Goal: Transaction & Acquisition: Purchase product/service

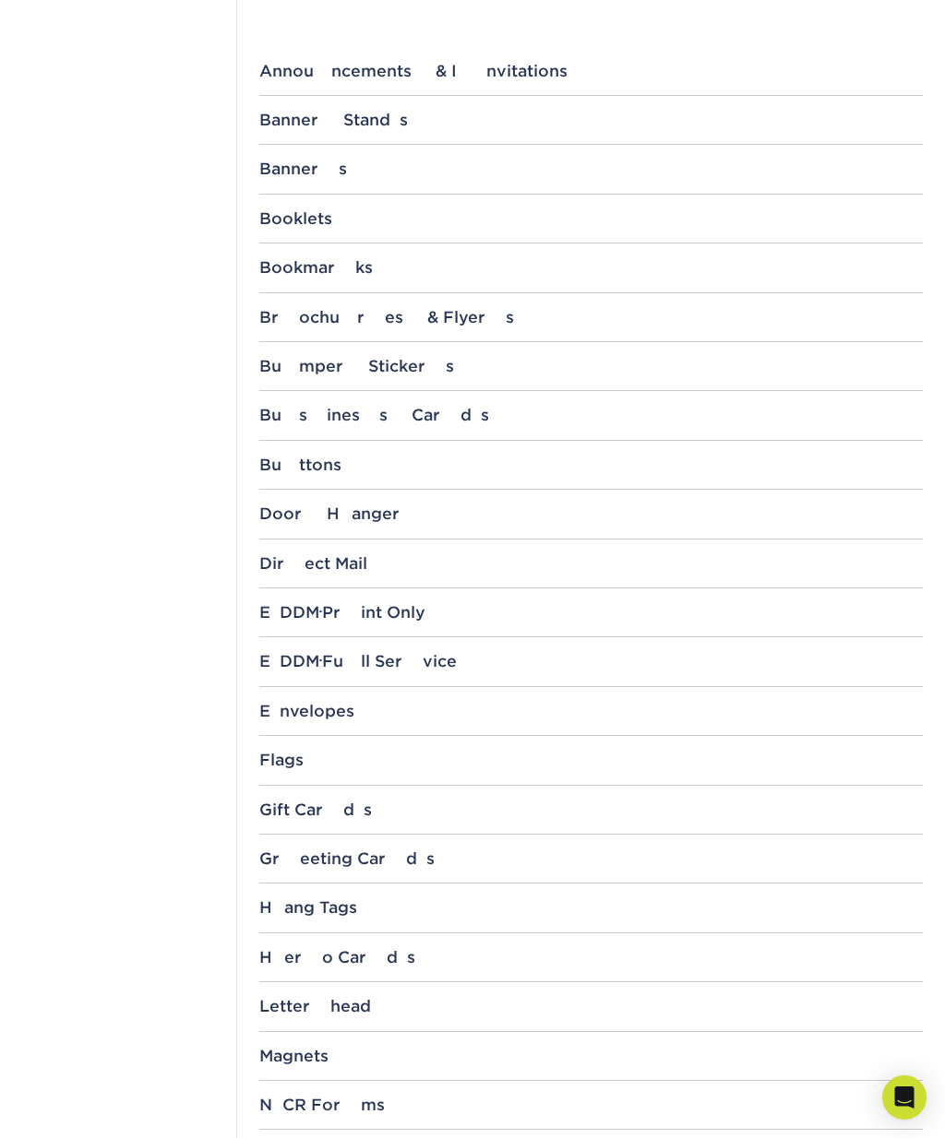
click at [402, 421] on div "Business Cards" at bounding box center [590, 415] width 663 height 18
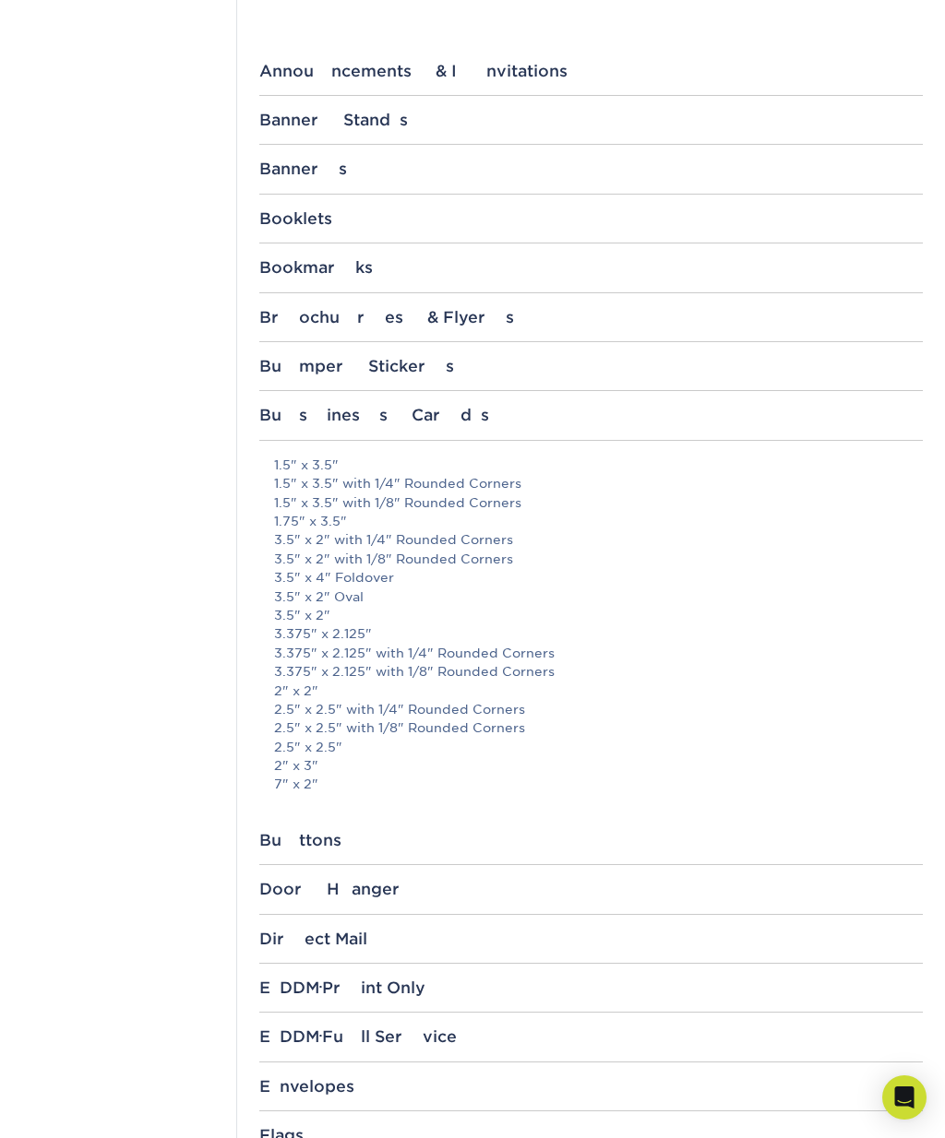
click at [497, 532] on link "3.5" x 2" with 1/4" Rounded Corners" at bounding box center [393, 539] width 239 height 15
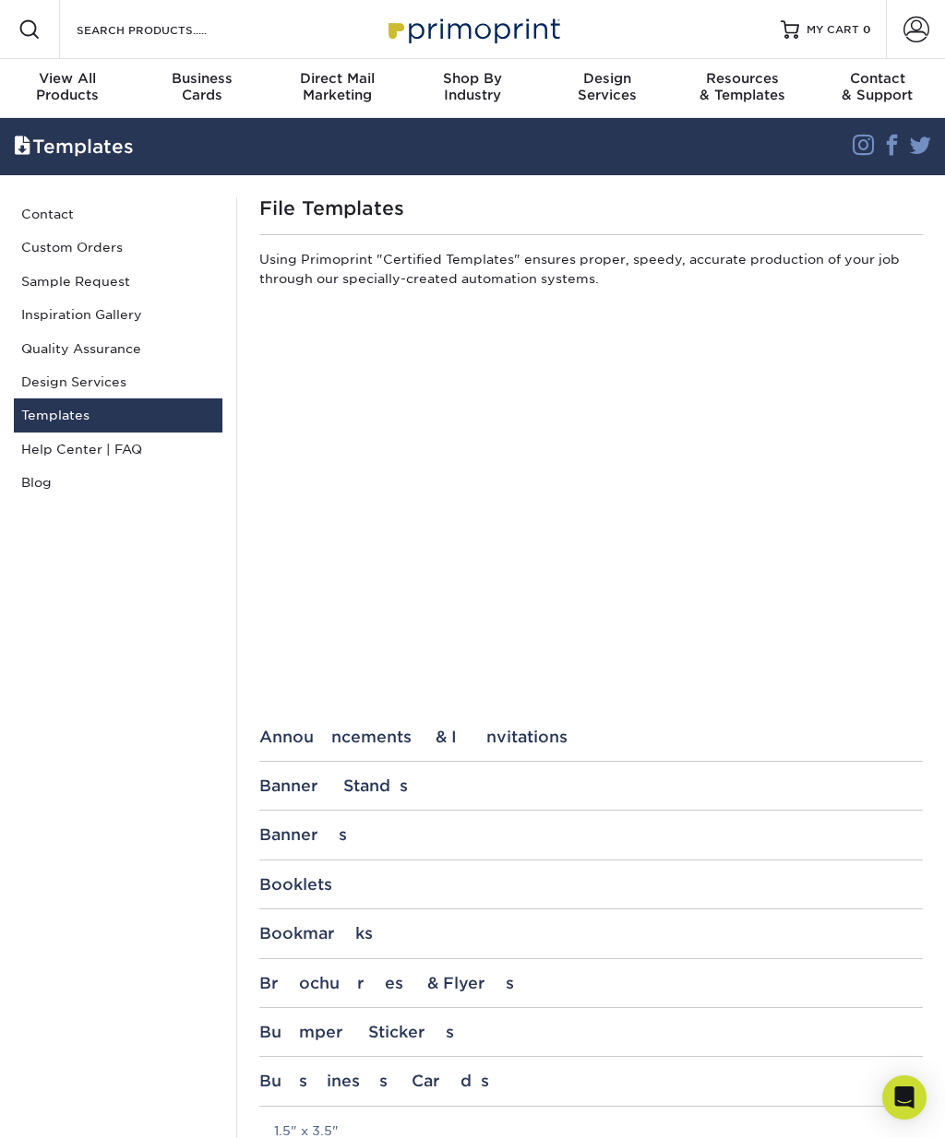
click at [212, 55] on div "Search Products" at bounding box center [157, 29] width 195 height 59
click at [187, 89] on div "Business Cards" at bounding box center [202, 86] width 135 height 33
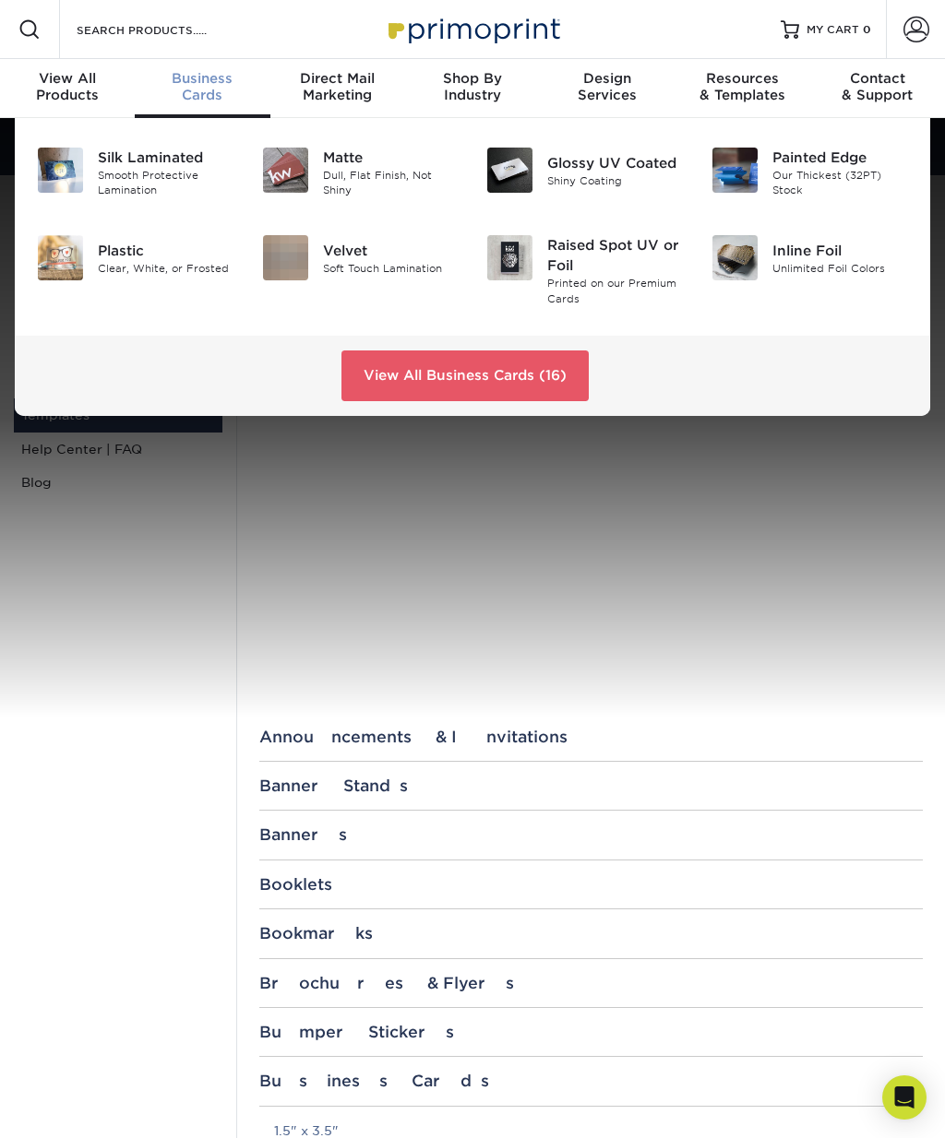
click at [378, 161] on div "Matte" at bounding box center [391, 158] width 136 height 20
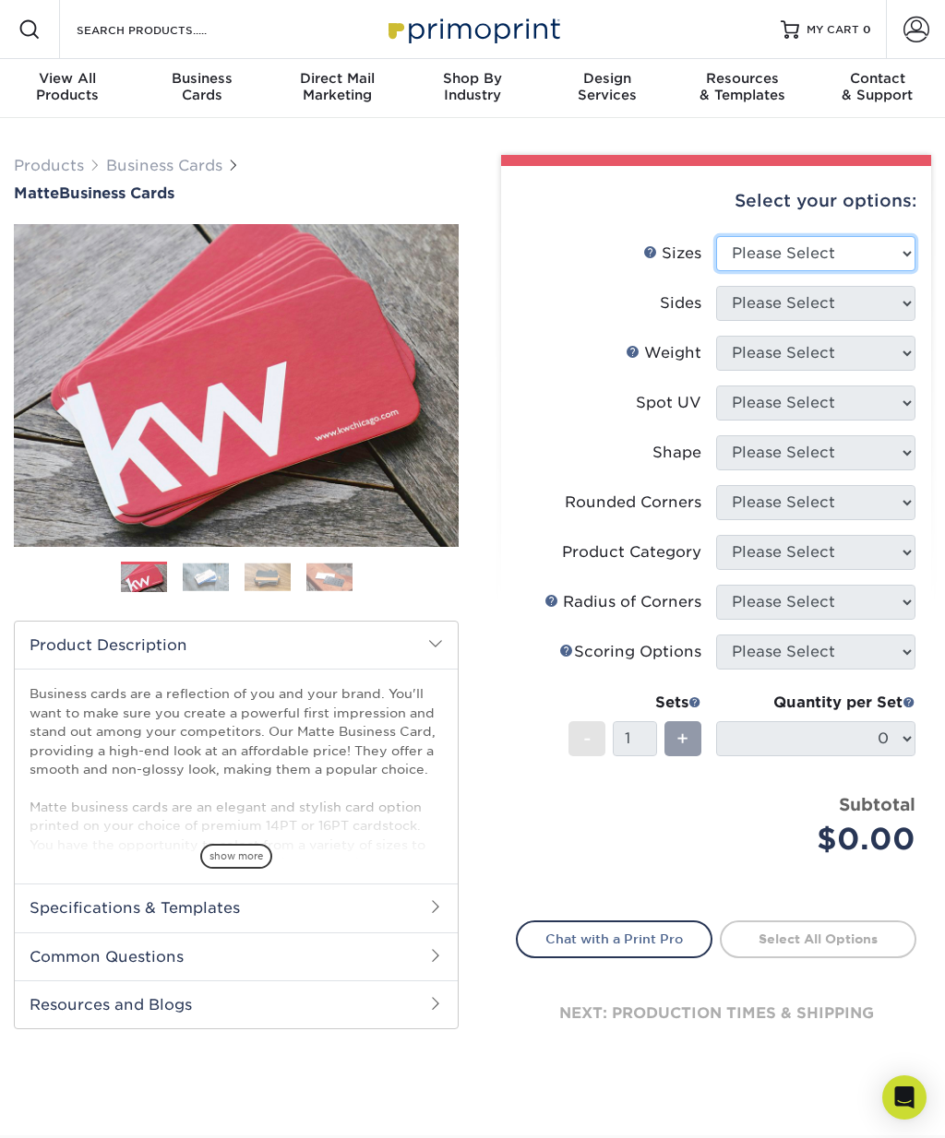
click at [893, 256] on select "Please Select 1.5" x 3.5" - Mini 1.75" x 3.5" - Mini 2" x 2" - Square 2" x 3" -…" at bounding box center [815, 253] width 199 height 35
select select "2.00x3.50"
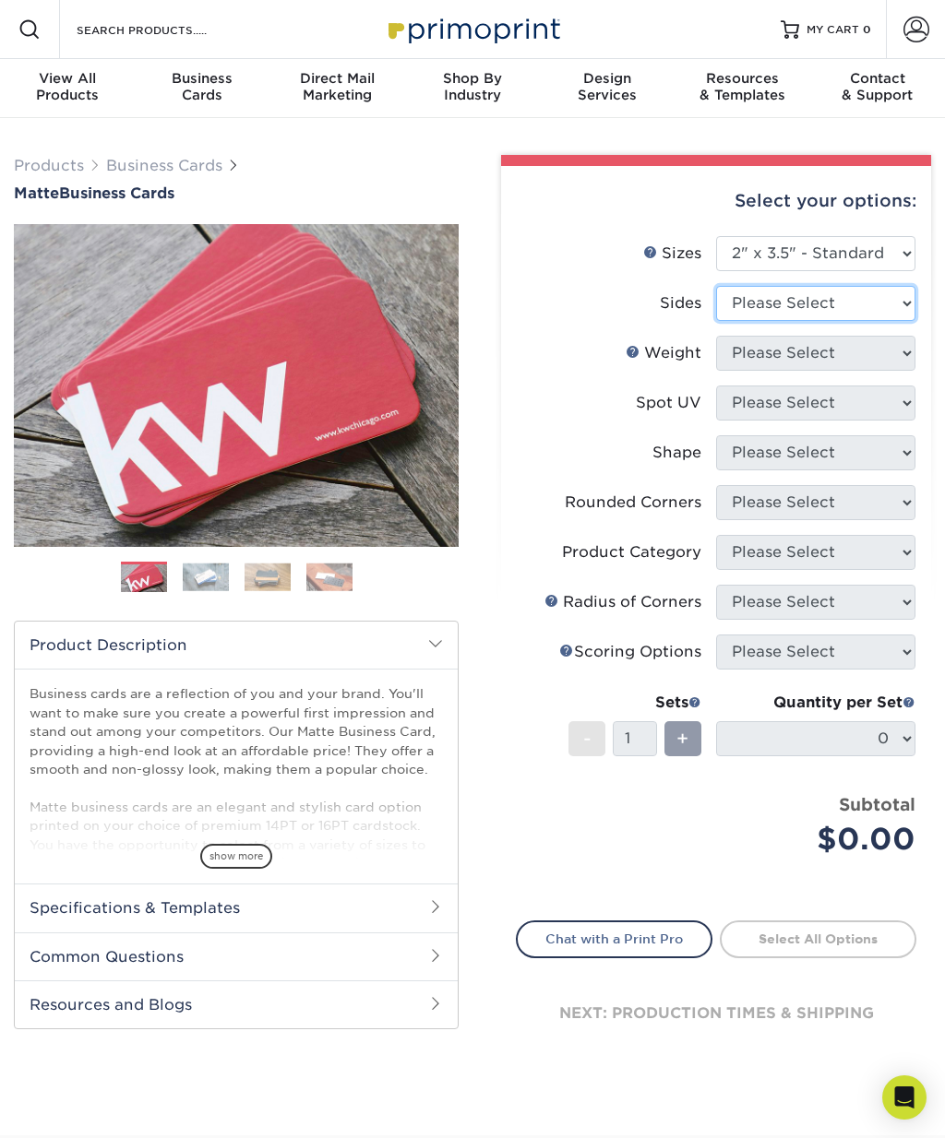
click at [907, 297] on select "Please Select Print Both Sides Print Front Only" at bounding box center [815, 303] width 199 height 35
select select "13abbda7-1d64-4f25-8bb2-c179b224825d"
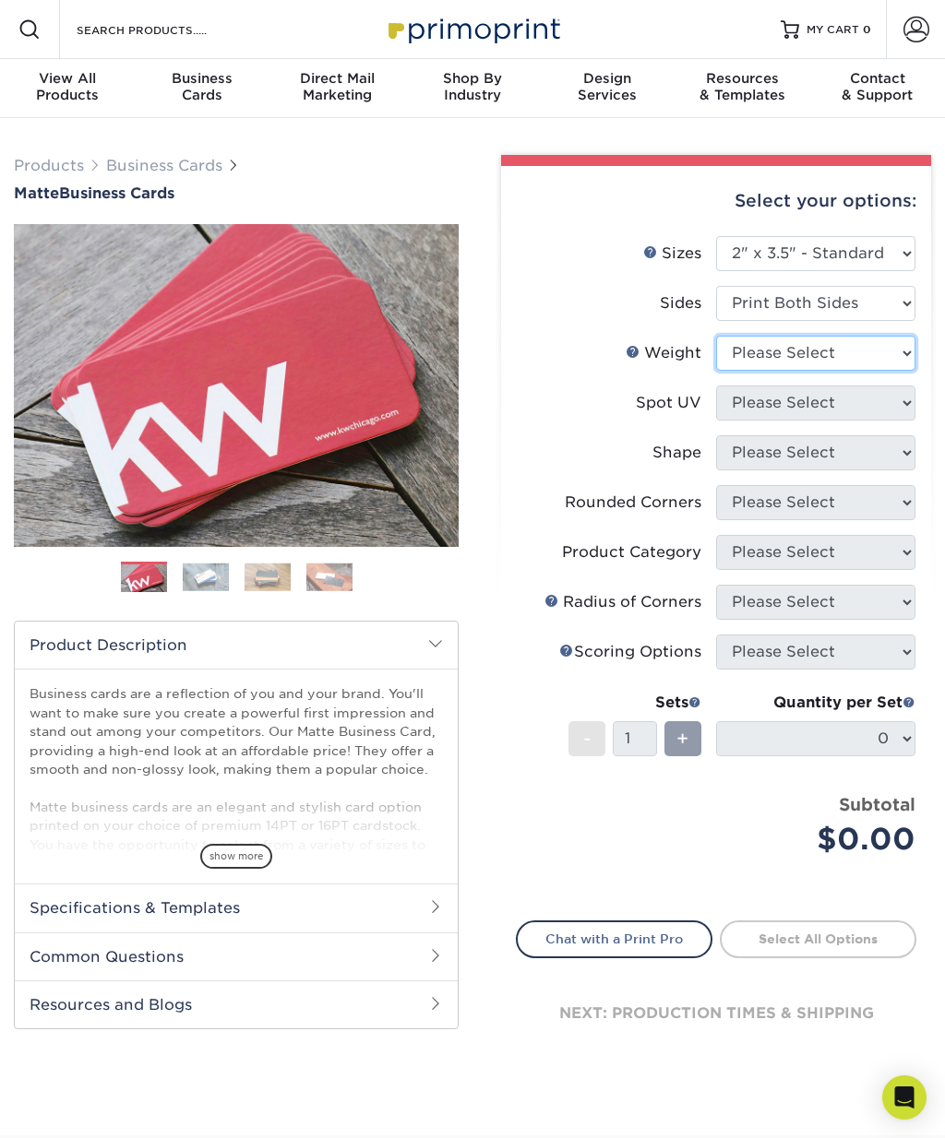
click at [891, 354] on select "Please Select 16PT 14PT" at bounding box center [815, 353] width 199 height 35
select select "16PT"
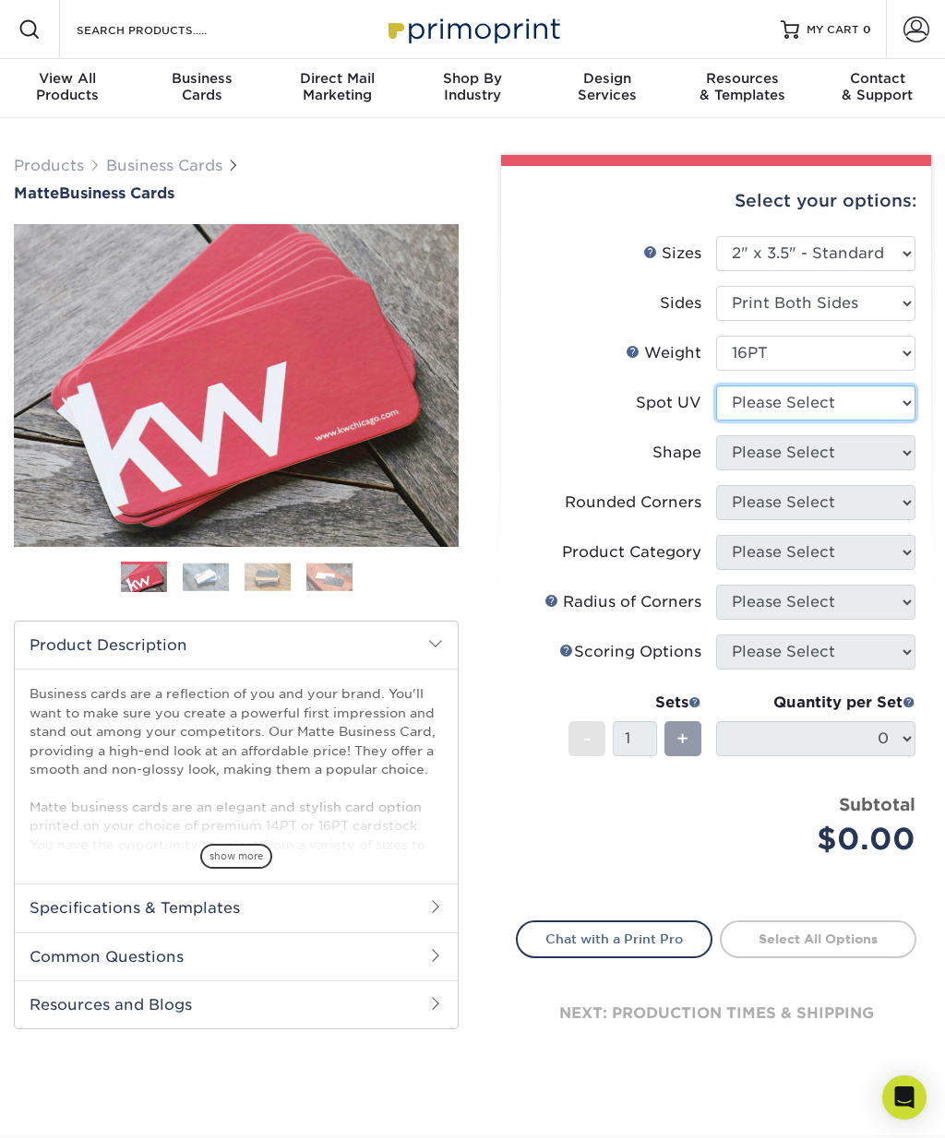
click at [893, 397] on select "Please Select No Spot UV Front and Back (Both Sides) Front Only Back Only" at bounding box center [815, 403] width 199 height 35
select select "3"
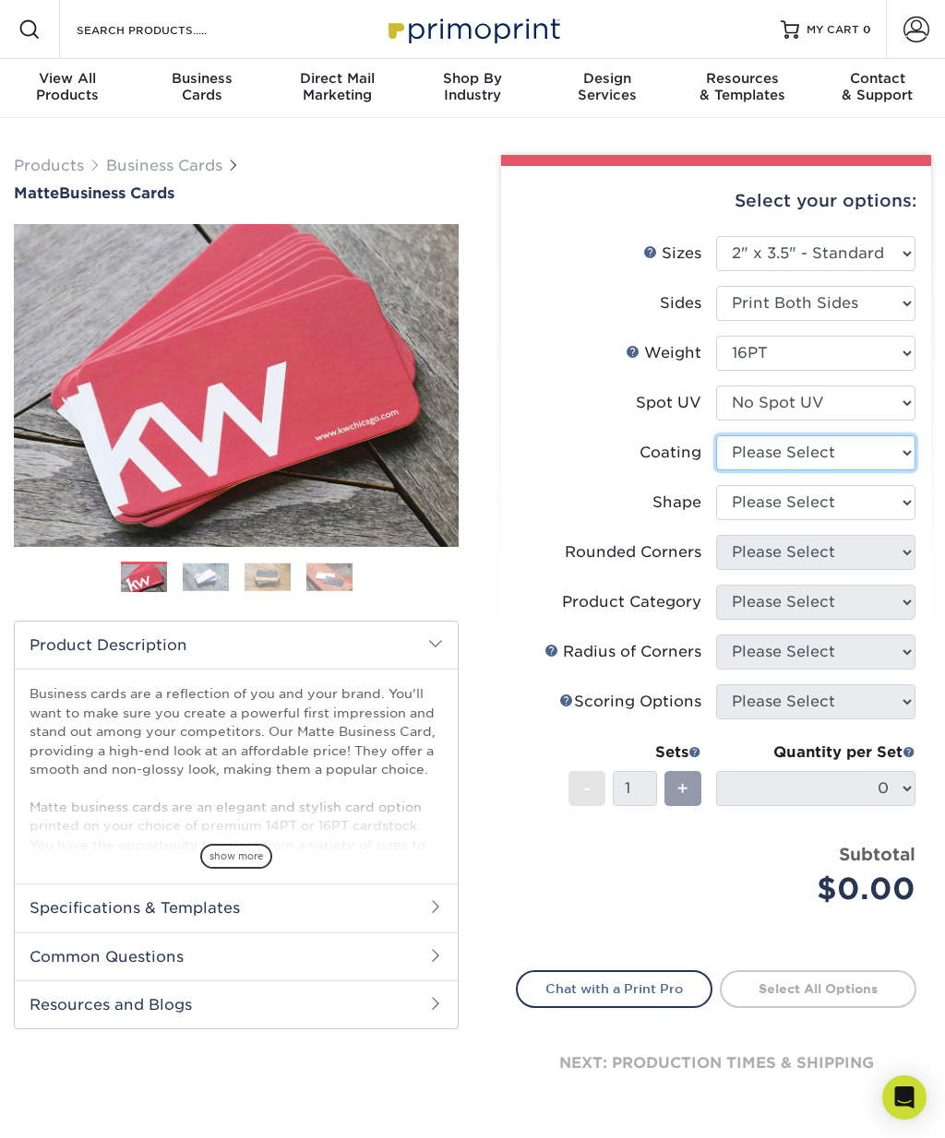
click at [888, 454] on select at bounding box center [815, 452] width 199 height 35
select select "121bb7b5-3b4d-429f-bd8d-bbf80e953313"
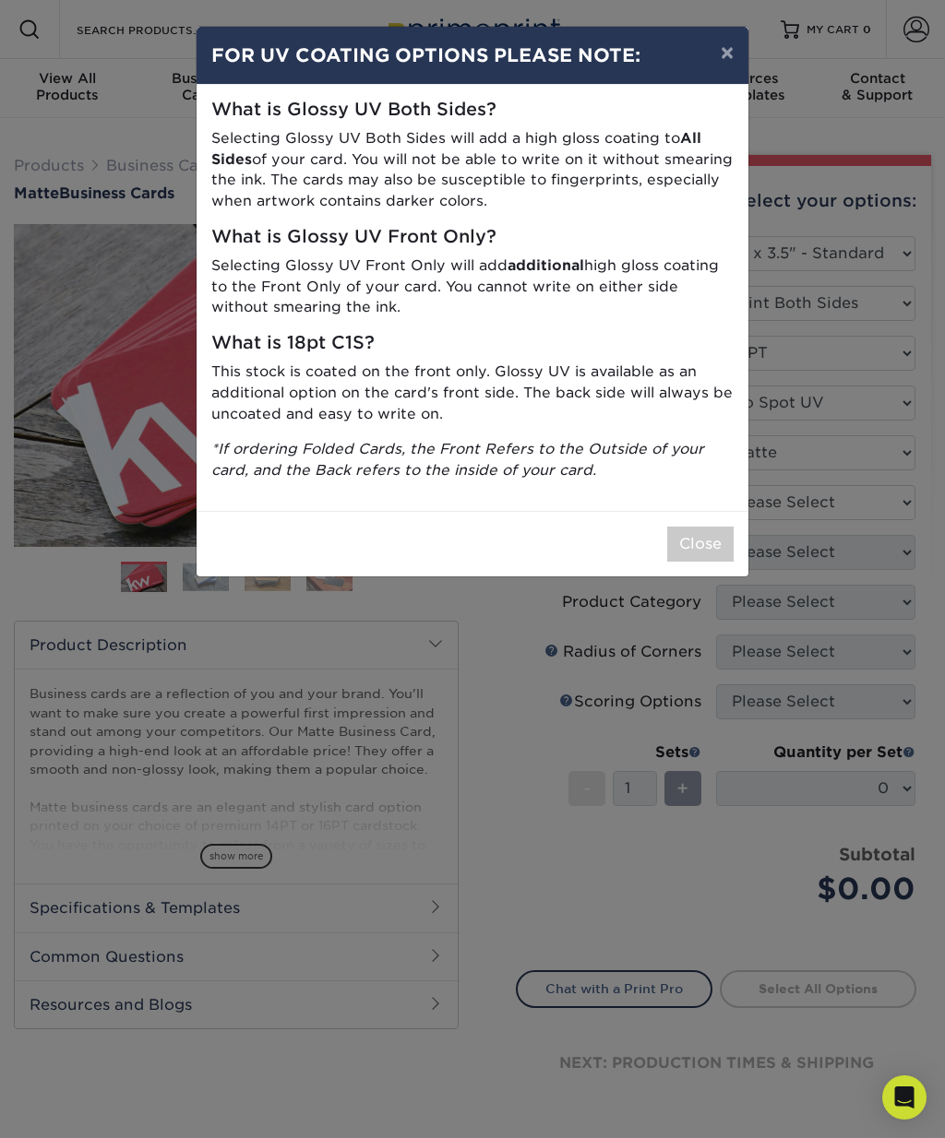
click at [713, 60] on button "×" at bounding box center [727, 53] width 42 height 52
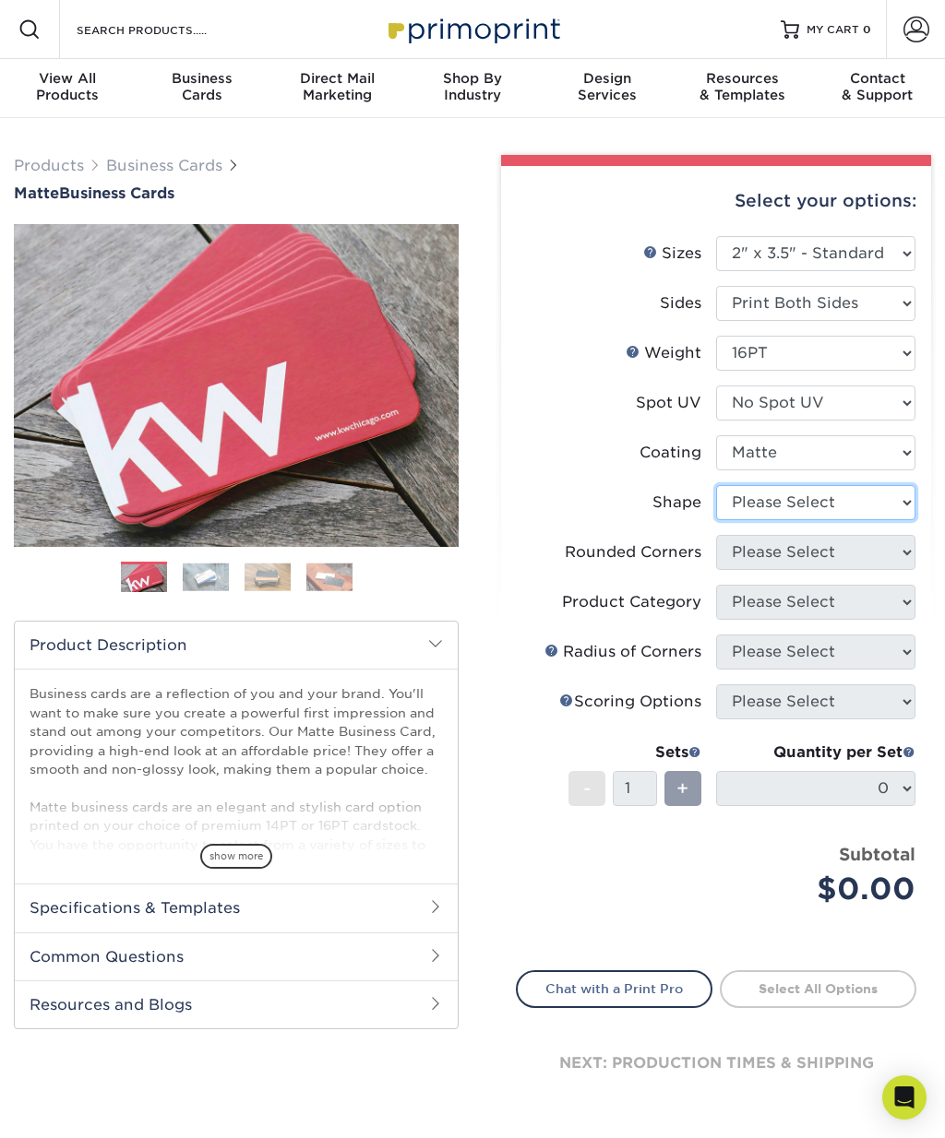
click at [900, 496] on select "Please Select Standard Oval" at bounding box center [815, 502] width 199 height 35
select select "standard"
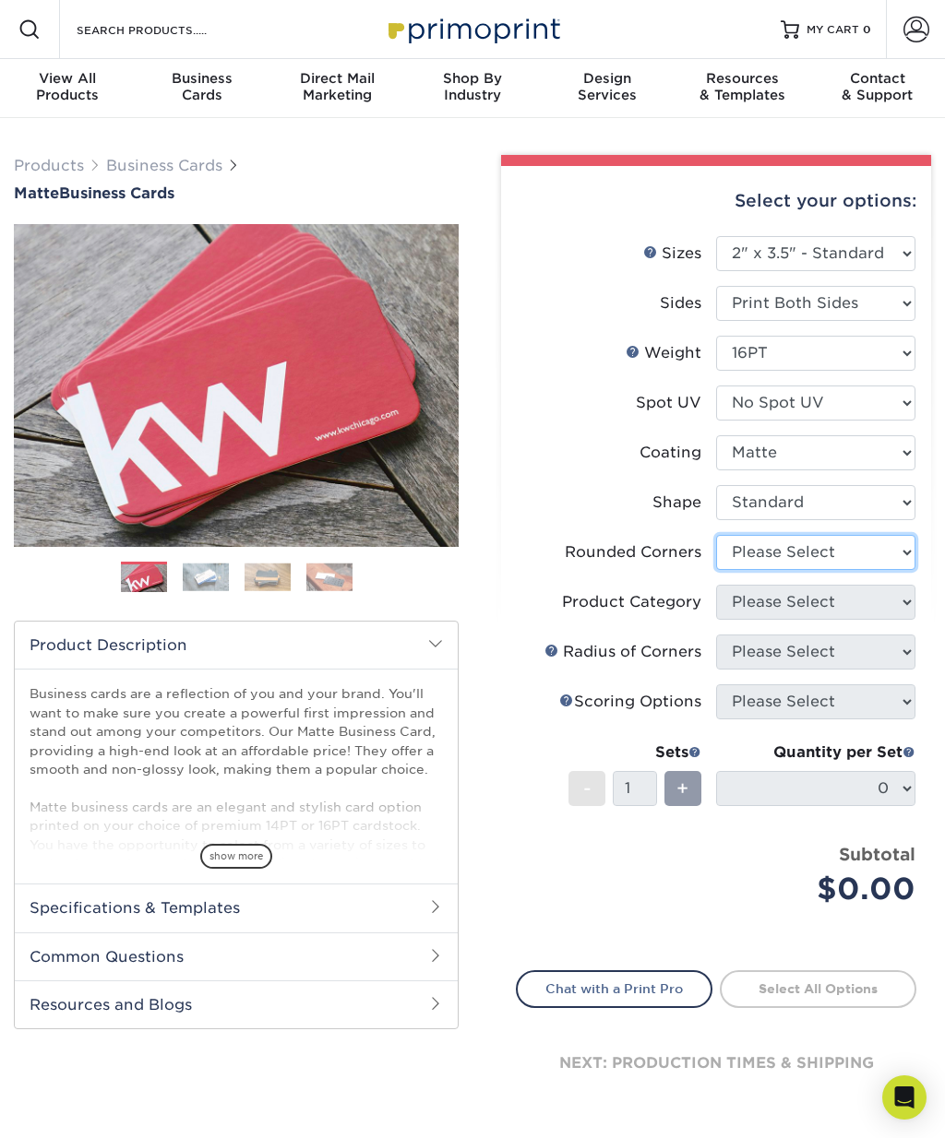
click at [906, 547] on select "Please Select Yes - Round 2 Corners Yes - Round 4 Corners No" at bounding box center [815, 552] width 199 height 35
select select "7672df9e-0e0a-464d-8e1f-920c575e4da3"
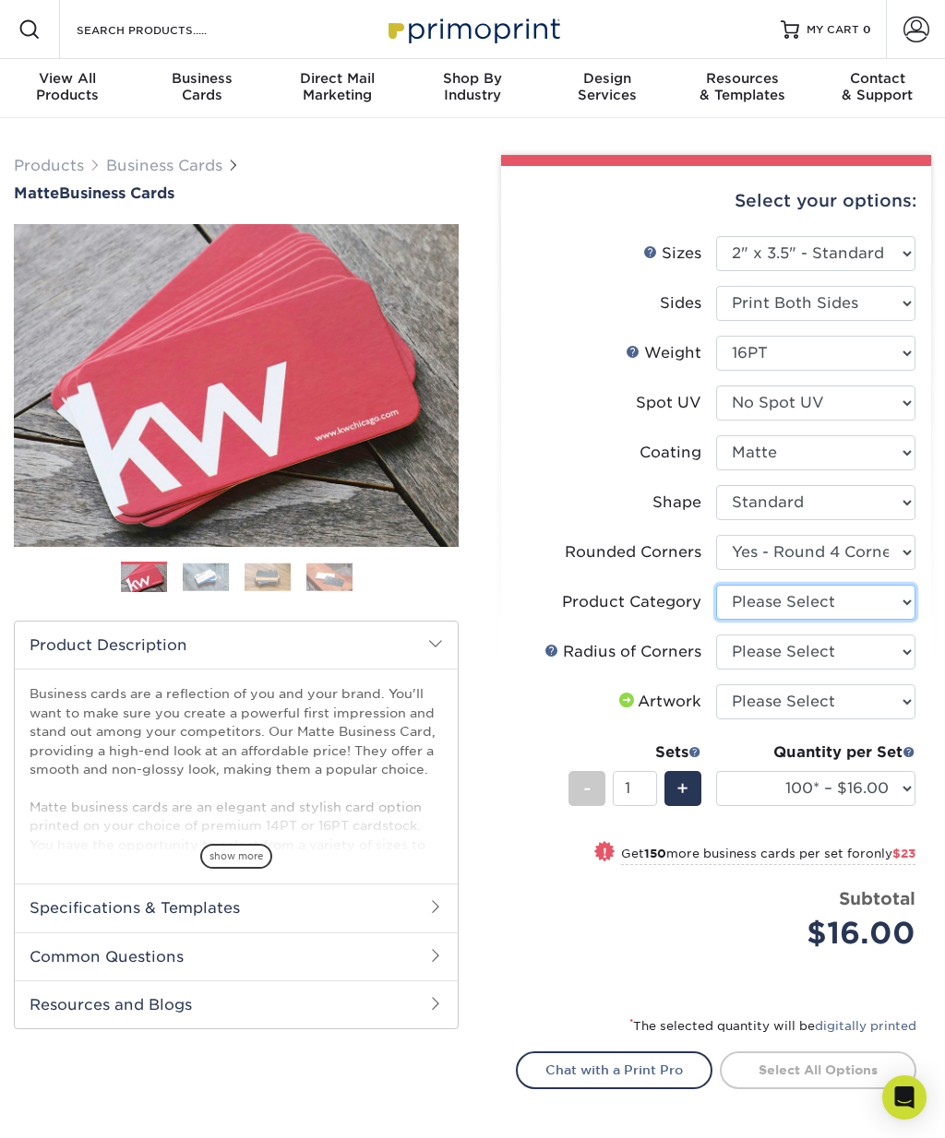
click at [892, 597] on select "Please Select Business Cards" at bounding box center [815, 602] width 199 height 35
select select "3b5148f1-0588-4f88-a218-97bcfdce65c1"
click at [900, 649] on select "Please Select Rounded 1/8" Rounded 1/4"" at bounding box center [815, 652] width 199 height 35
select select "479fbfe7-6a0c-4895-8c9a-81739b7486c9"
click at [895, 695] on select "Please Select I will upload files I need a design - $100" at bounding box center [815, 702] width 199 height 35
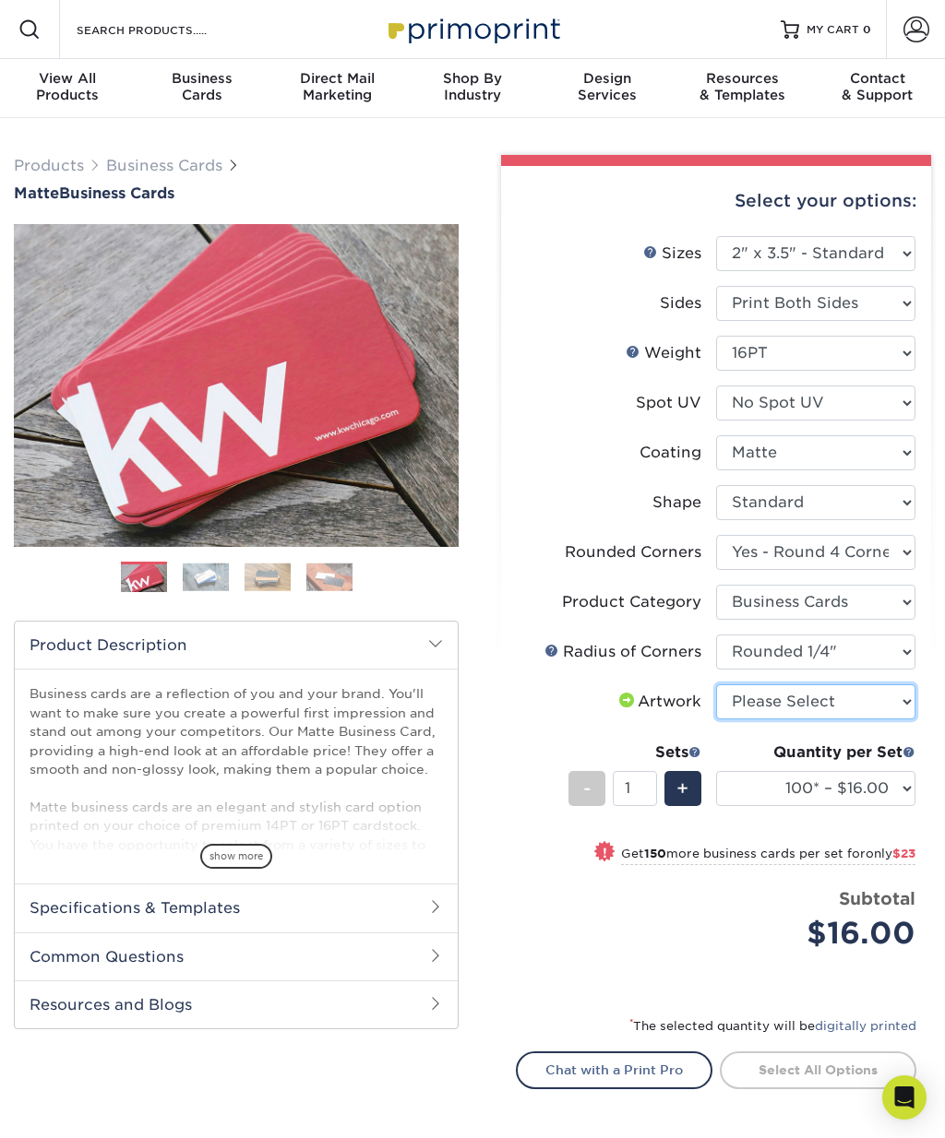
select select "upload"
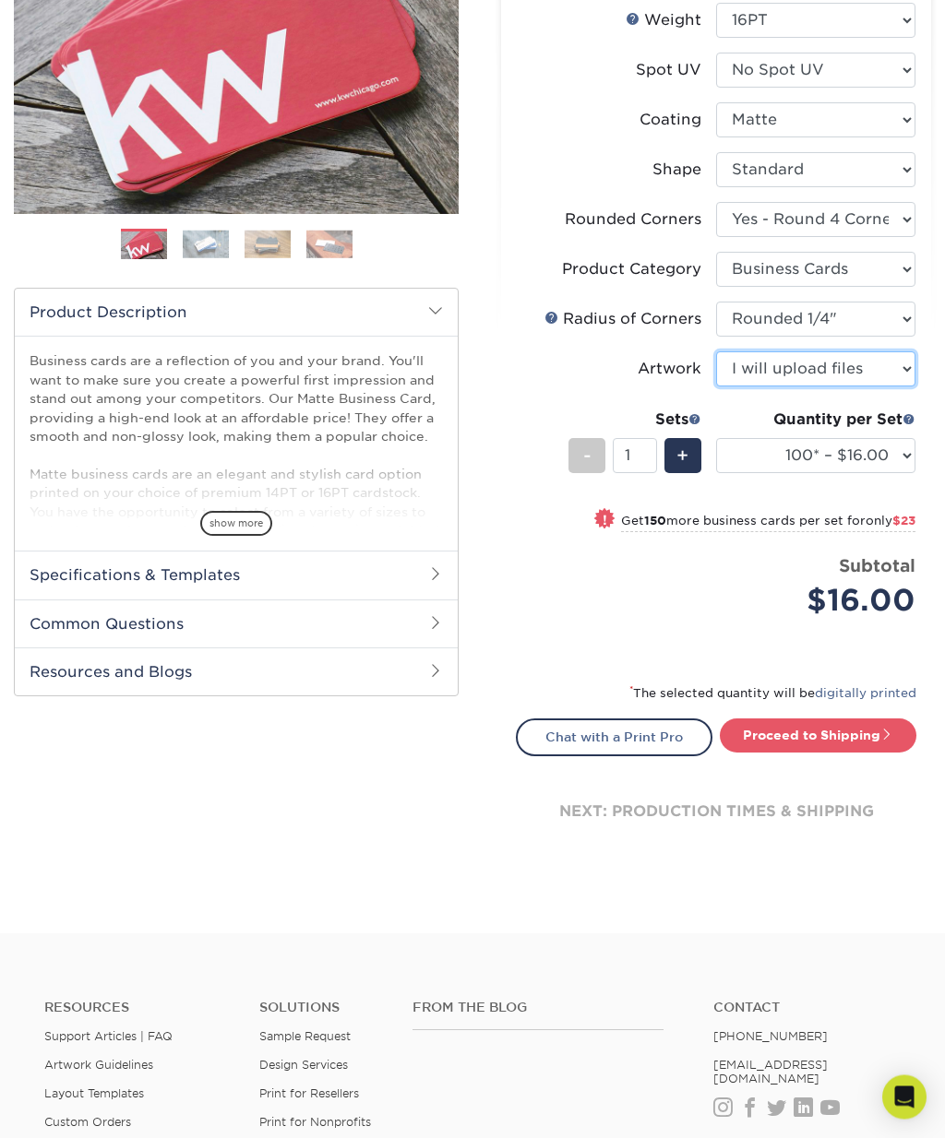
scroll to position [406, 0]
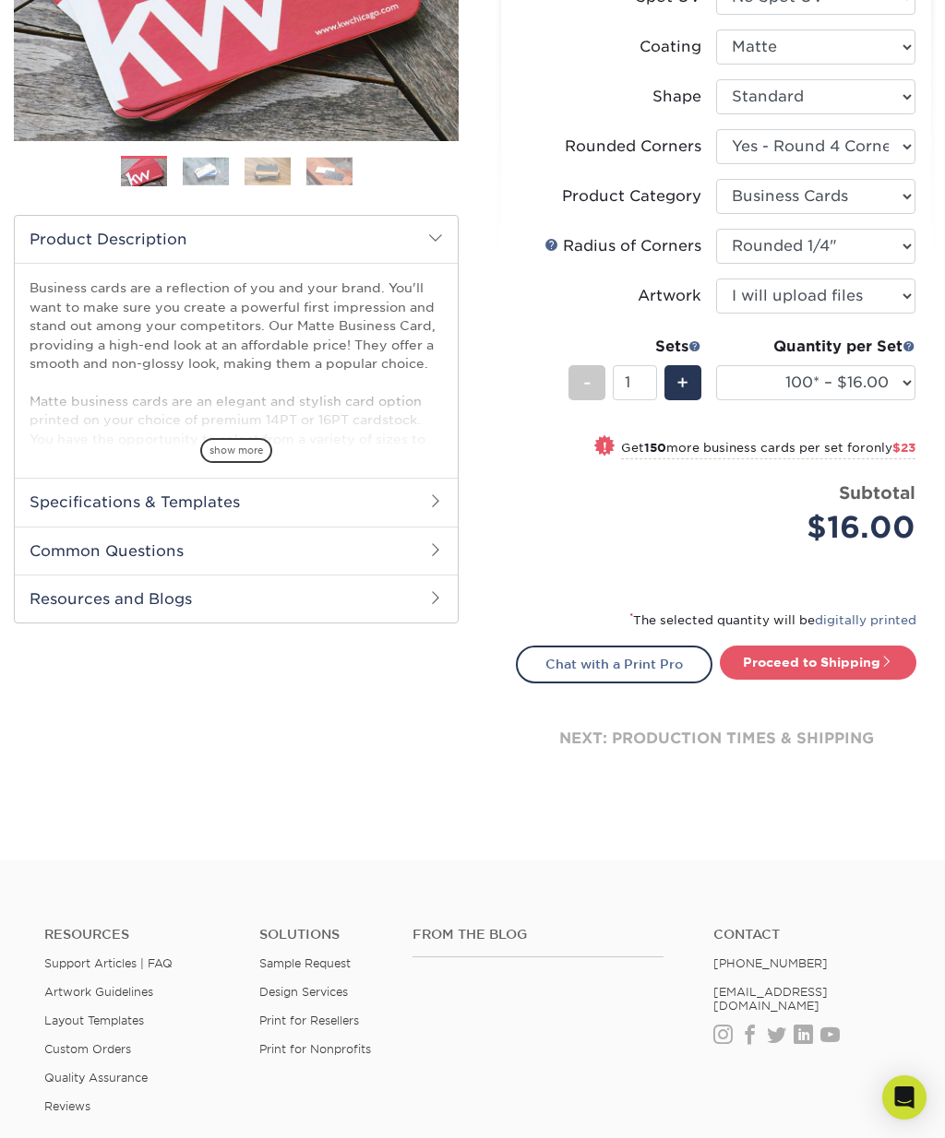
click at [900, 389] on select "100* – $16.00 250* – $39.00 500 – $77.00 1000 – $94.00 2500 – $173.00 5000 – $2…" at bounding box center [815, 382] width 199 height 35
select select "1000 – $94.00"
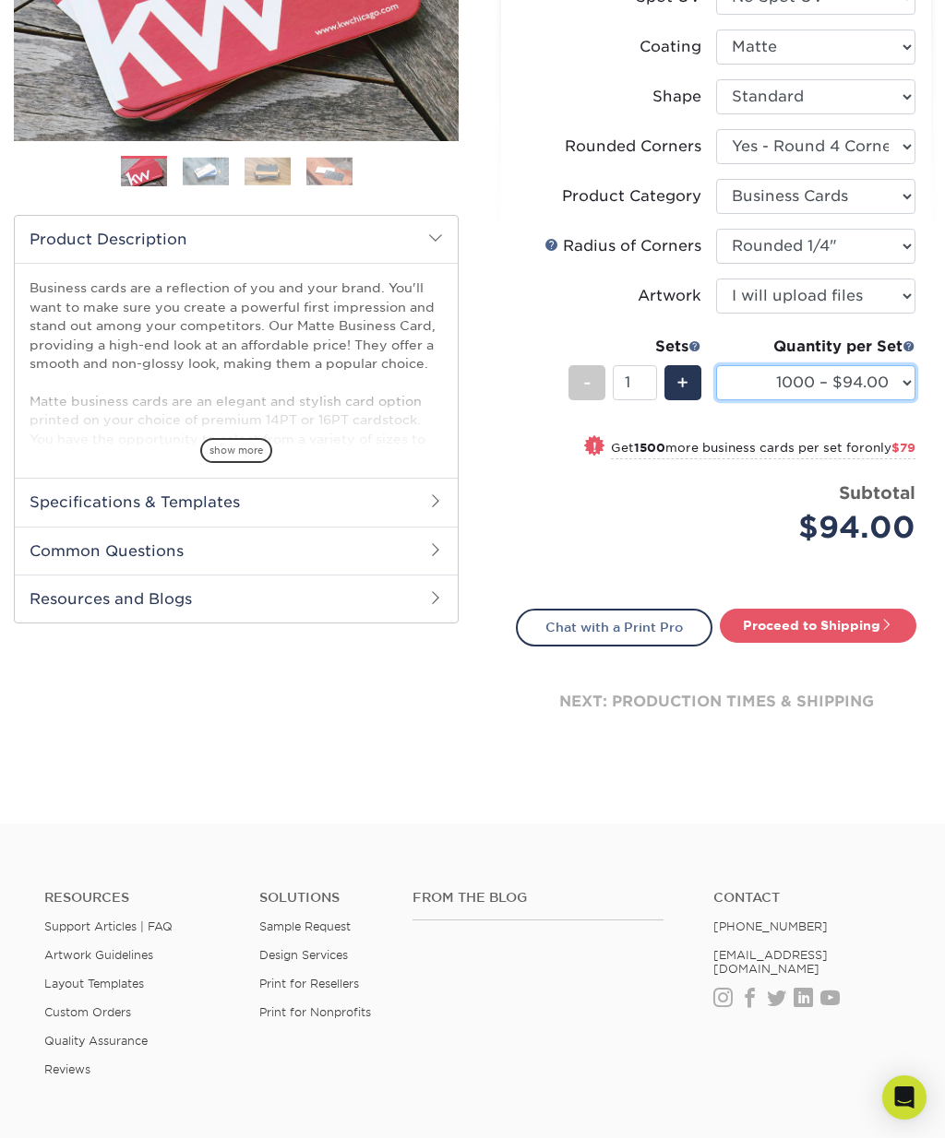
click at [899, 376] on select "100* – $16.00 250* – $39.00 500 – $77.00 1000 – $94.00 2500 – $173.00 5000 – $2…" at bounding box center [815, 382] width 199 height 35
click at [441, 542] on span at bounding box center [435, 549] width 15 height 15
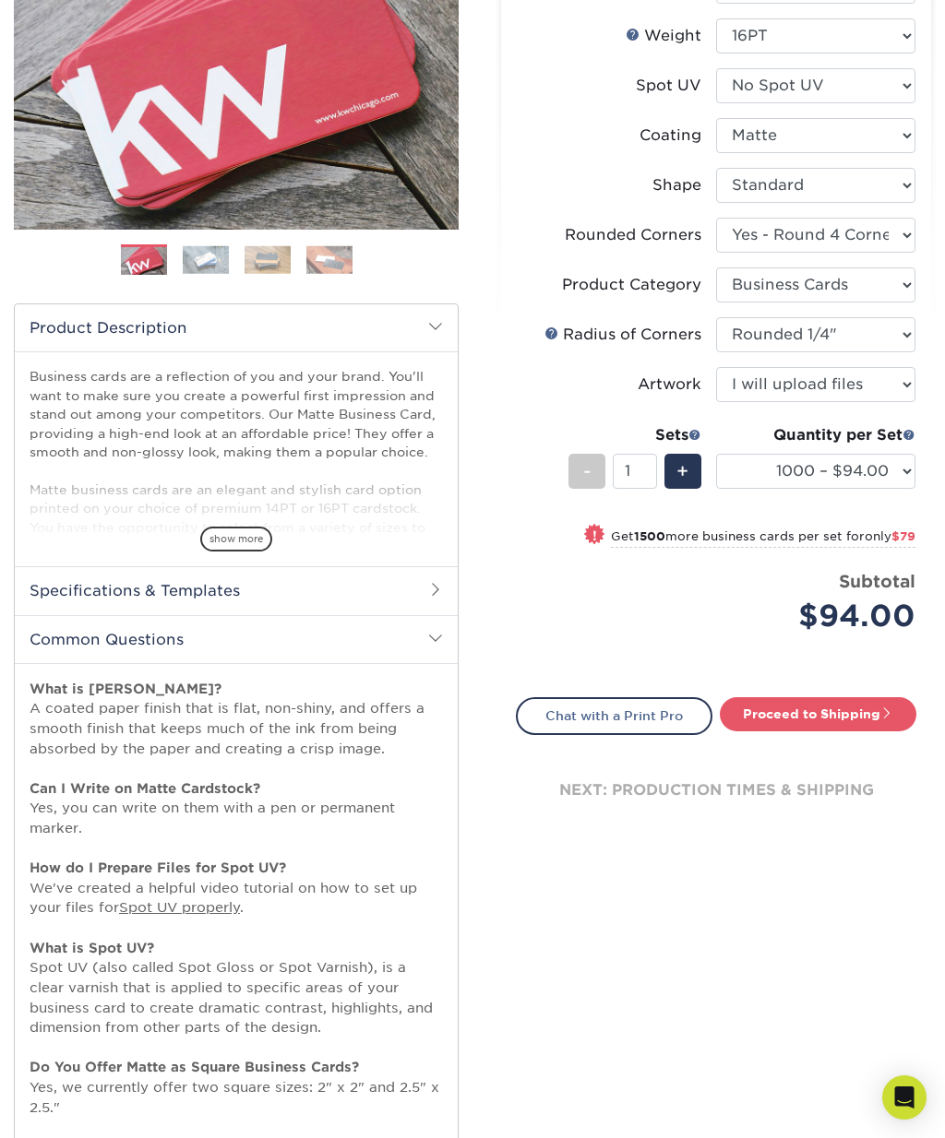
scroll to position [316, 0]
click at [856, 717] on link "Proceed to Shipping" at bounding box center [818, 714] width 196 height 33
type input "Set 1"
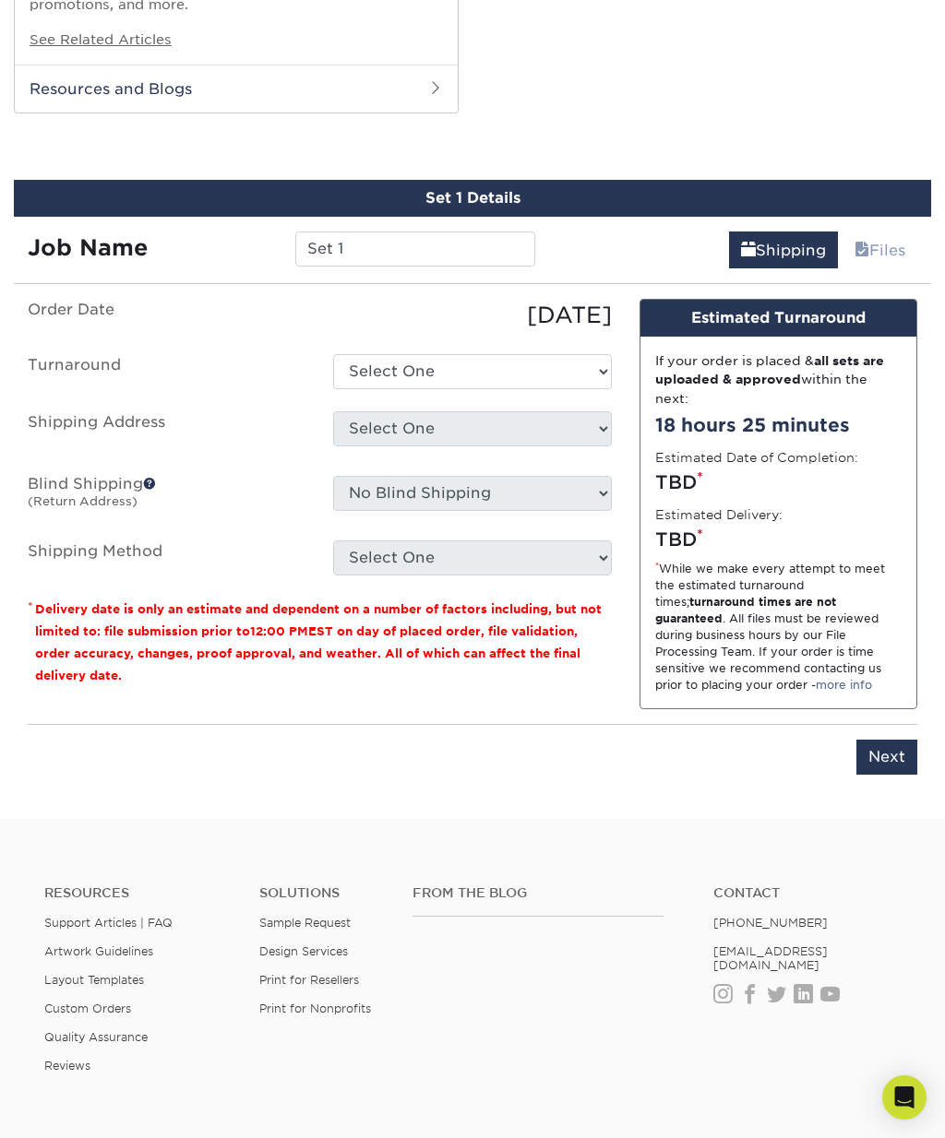
scroll to position [1680, 0]
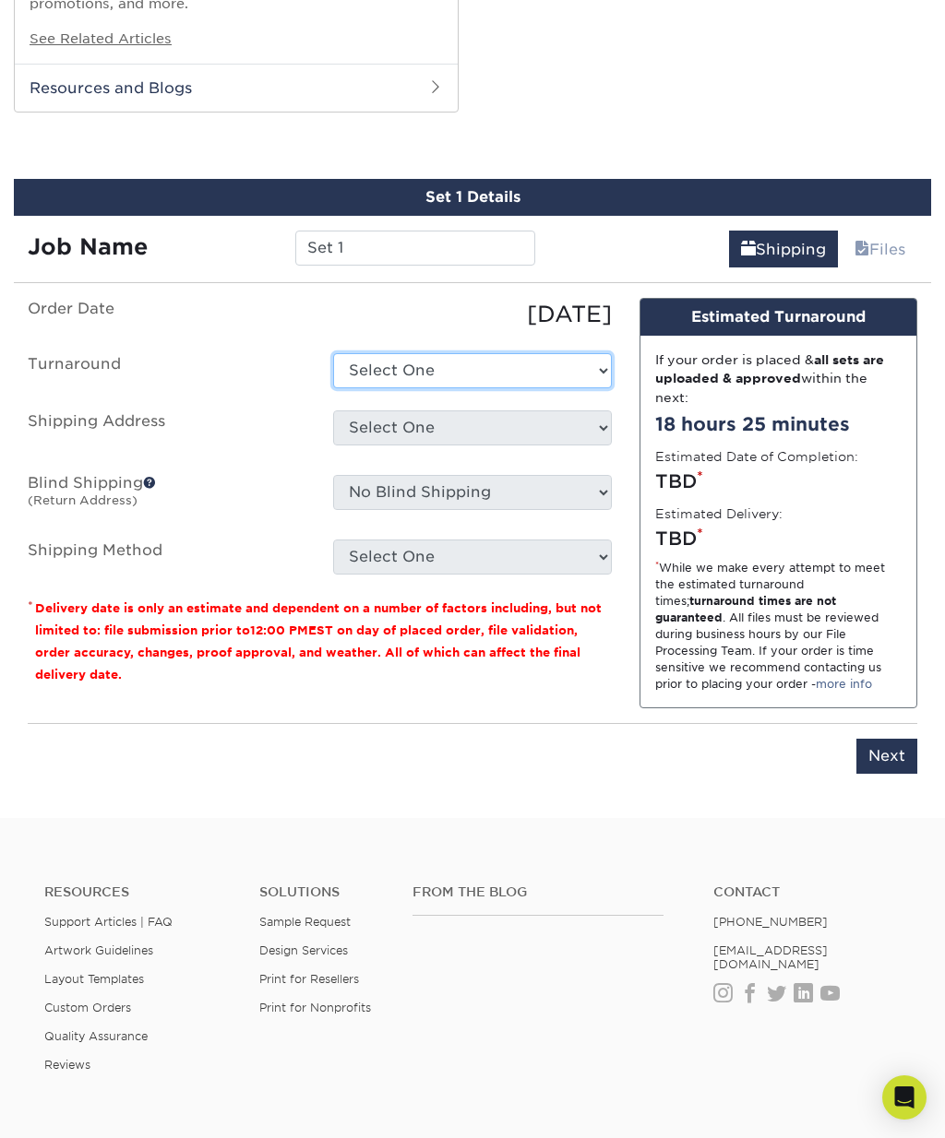
click at [582, 353] on select "Select One 2-4 Business Days 2 Day Next Business Day" at bounding box center [472, 370] width 278 height 35
select select "fbd49659-0c5e-4fa7-8e72-fd75aa73330a"
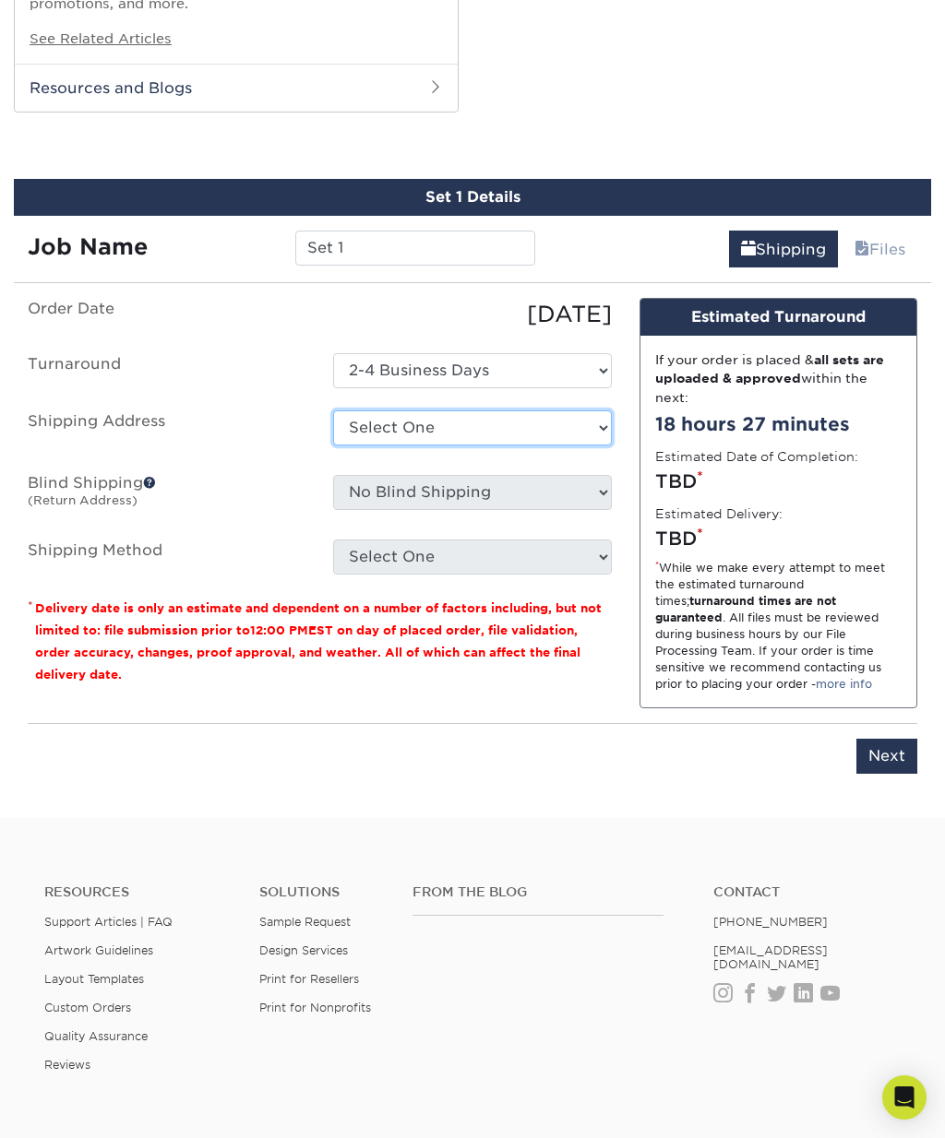
click at [589, 411] on select "Select One + Add New Address - Login" at bounding box center [472, 428] width 278 height 35
click at [581, 411] on select "Select One + Add New Address - Login" at bounding box center [472, 428] width 278 height 35
select select "newaddress"
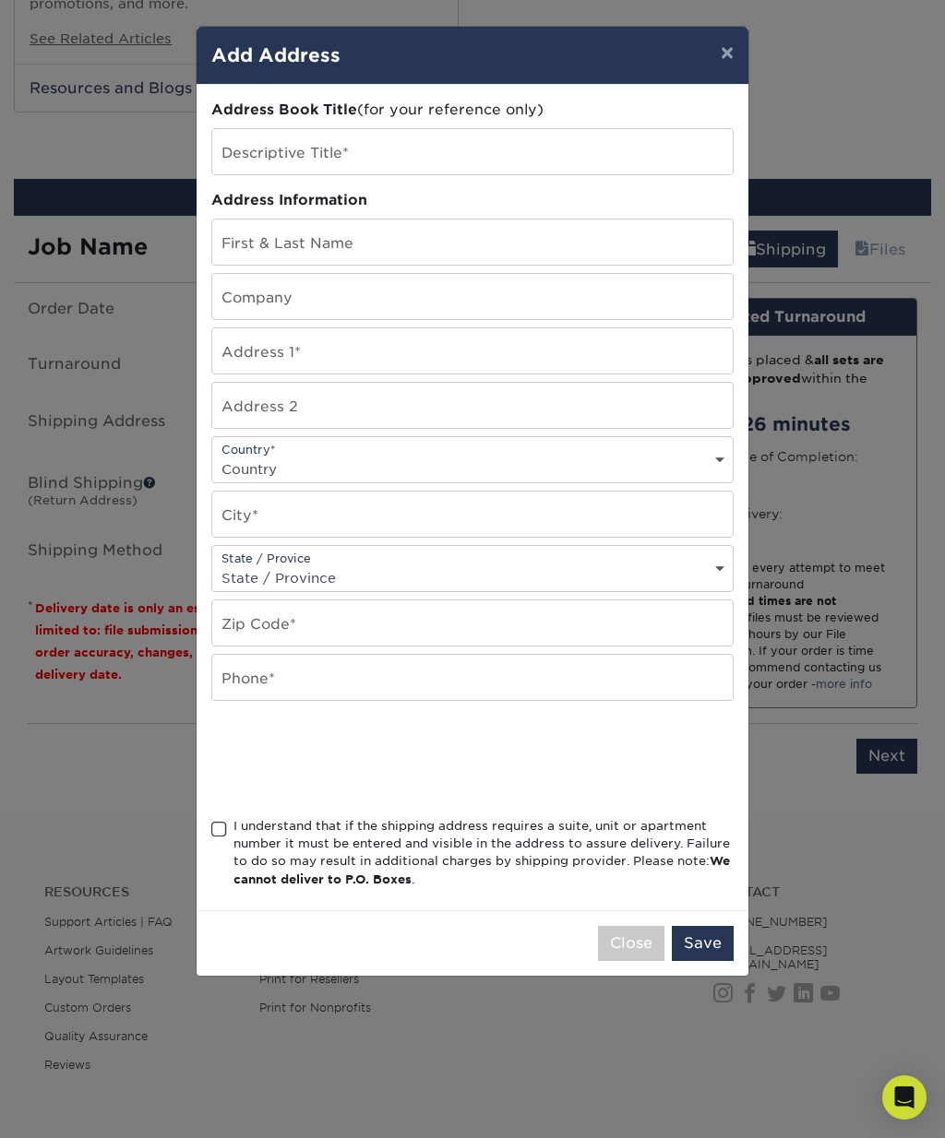
click at [728, 62] on button "×" at bounding box center [727, 53] width 42 height 52
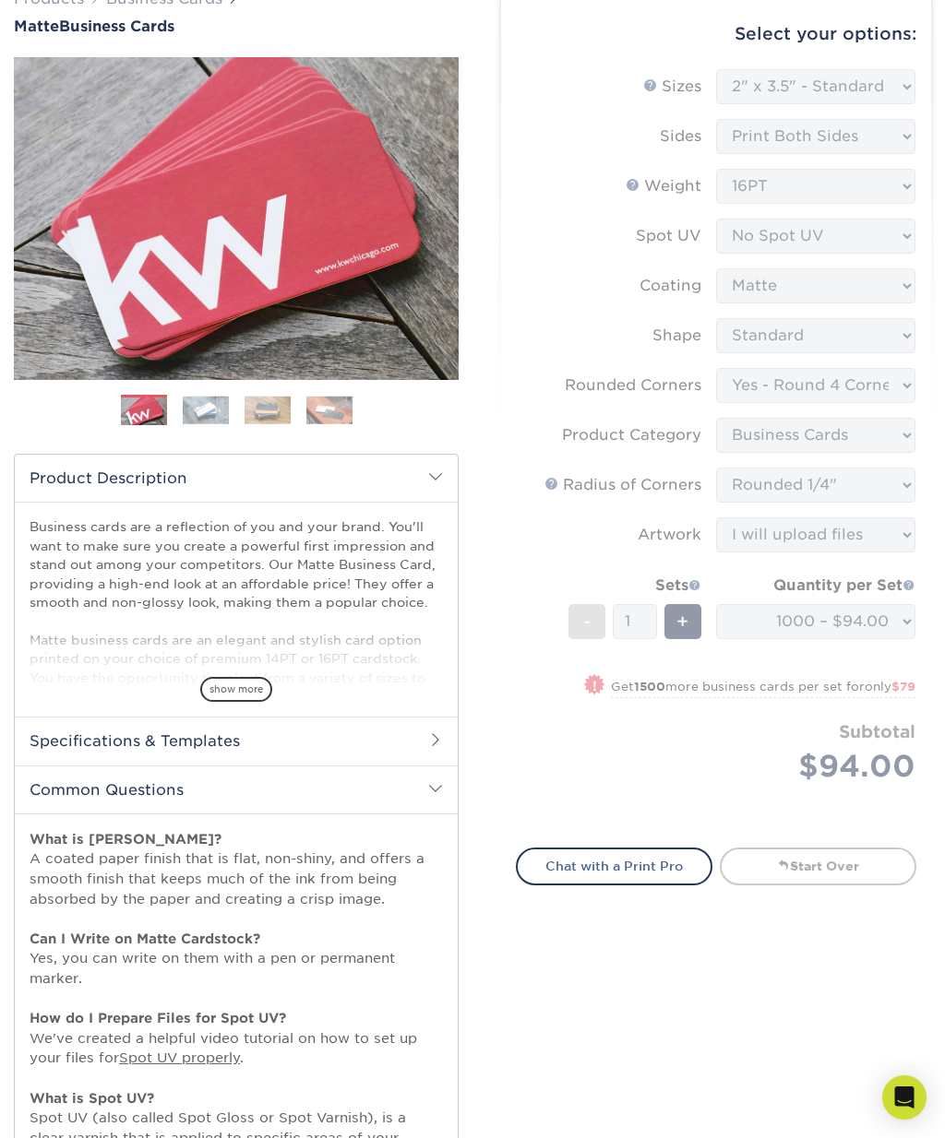
scroll to position [0, 0]
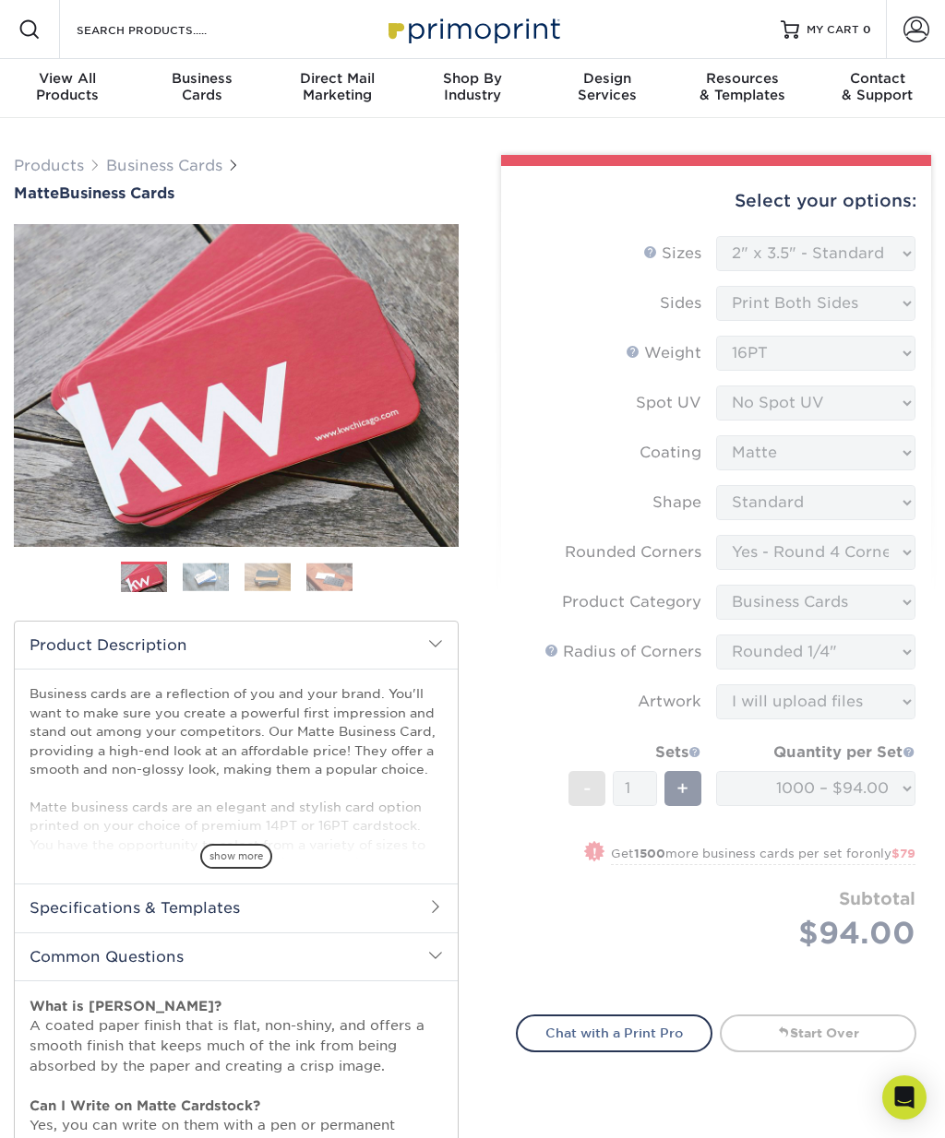
click at [206, 589] on img at bounding box center [206, 577] width 46 height 29
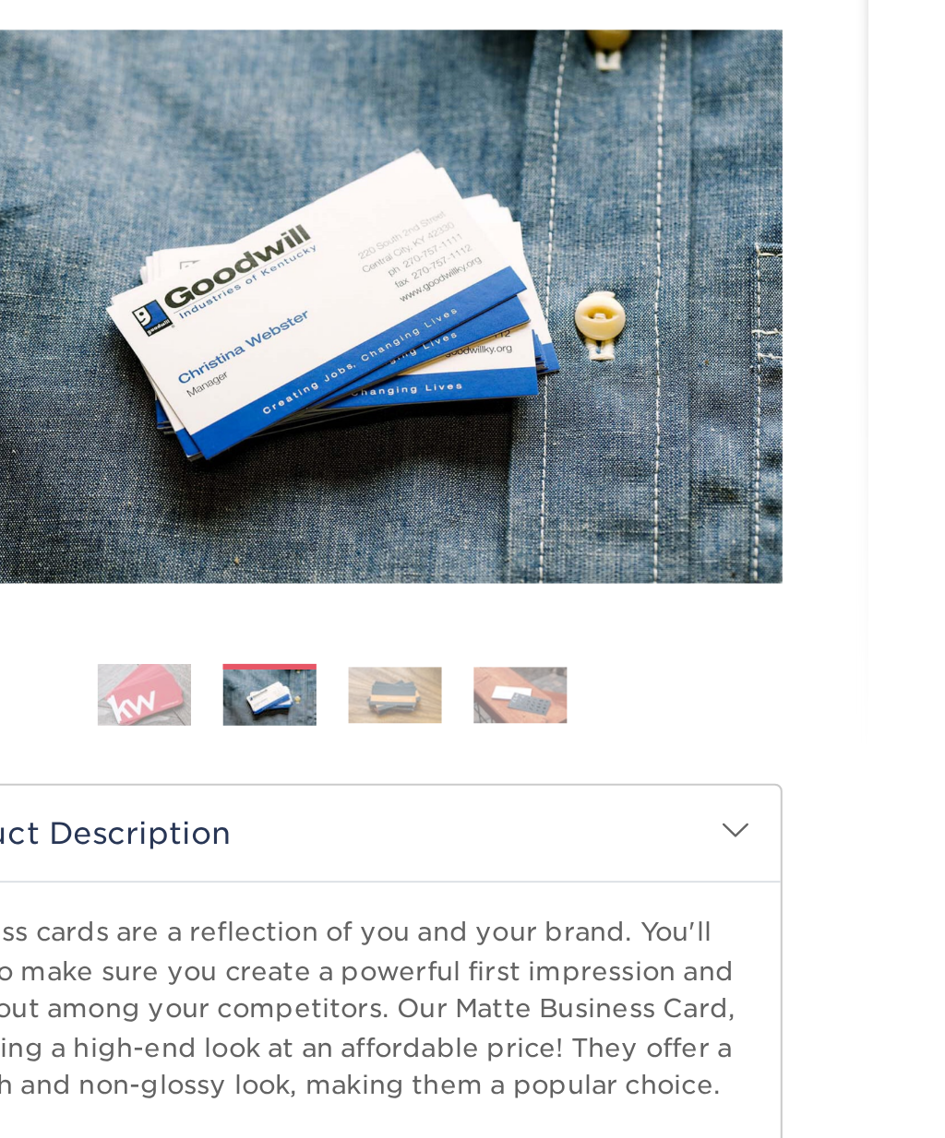
click at [244, 563] on img at bounding box center [267, 577] width 46 height 29
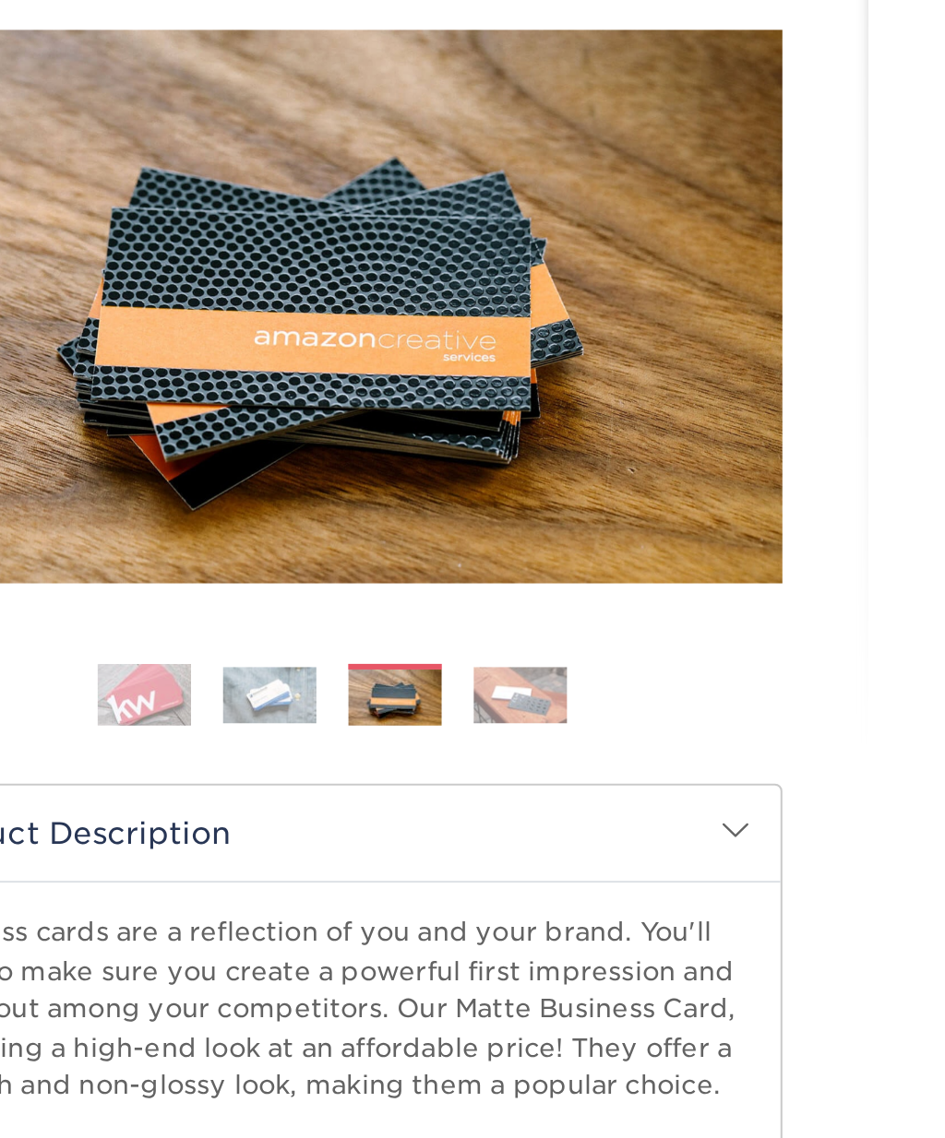
click at [306, 563] on img at bounding box center [329, 577] width 46 height 29
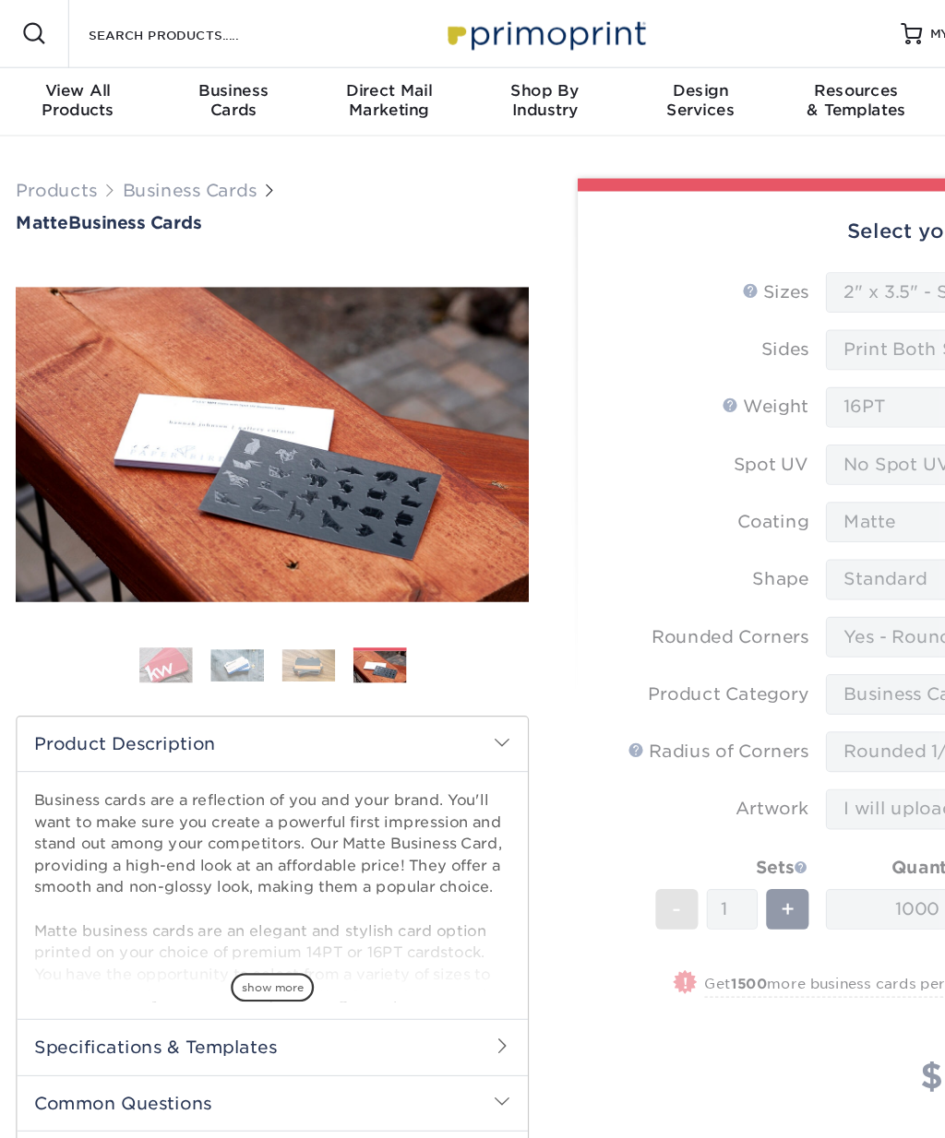
click at [189, 92] on div "Business Cards" at bounding box center [202, 86] width 135 height 33
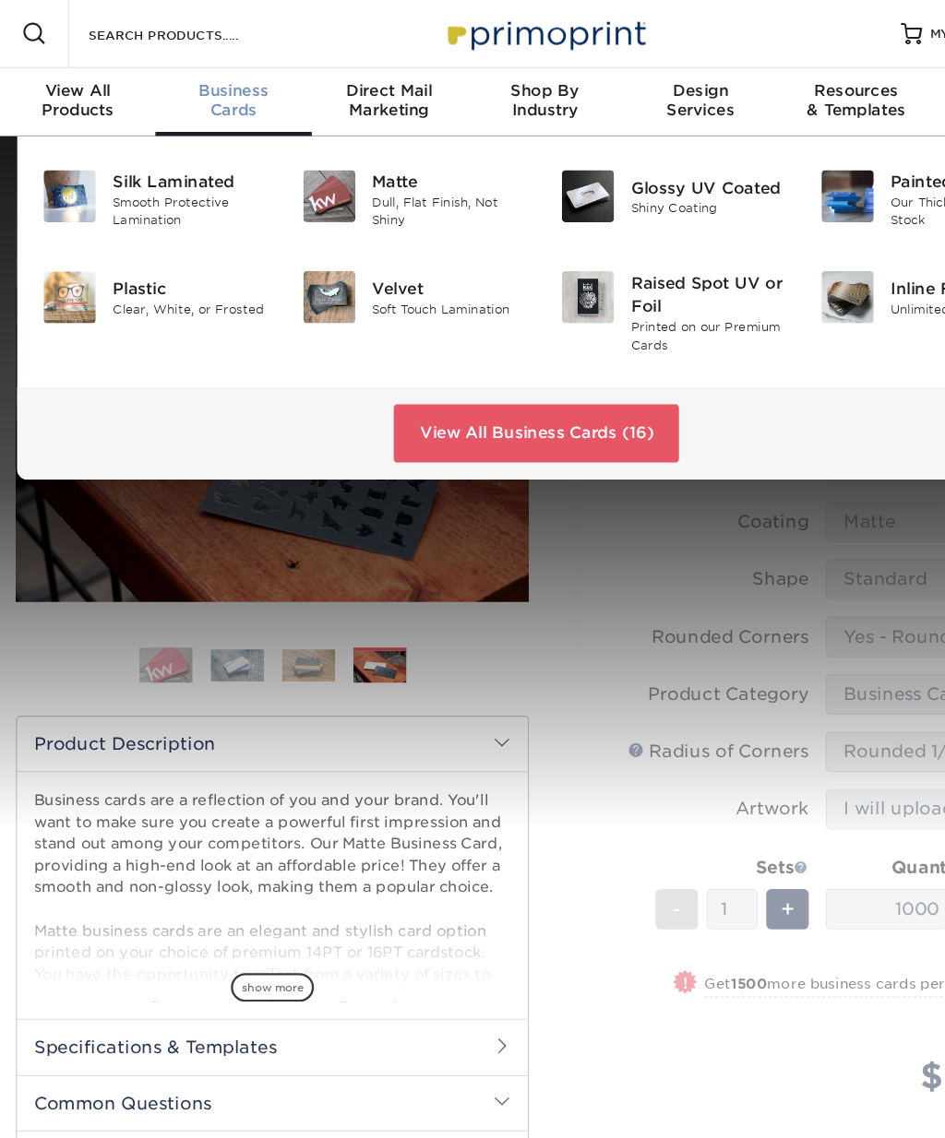
click at [151, 160] on div "Silk Laminated" at bounding box center [166, 158] width 136 height 20
click at [491, 700] on div at bounding box center [472, 418] width 945 height 600
click at [504, 579] on div at bounding box center [472, 418] width 945 height 600
click at [197, 87] on div "Business Cards" at bounding box center [202, 86] width 135 height 33
click at [187, 77] on span "Business" at bounding box center [202, 78] width 135 height 17
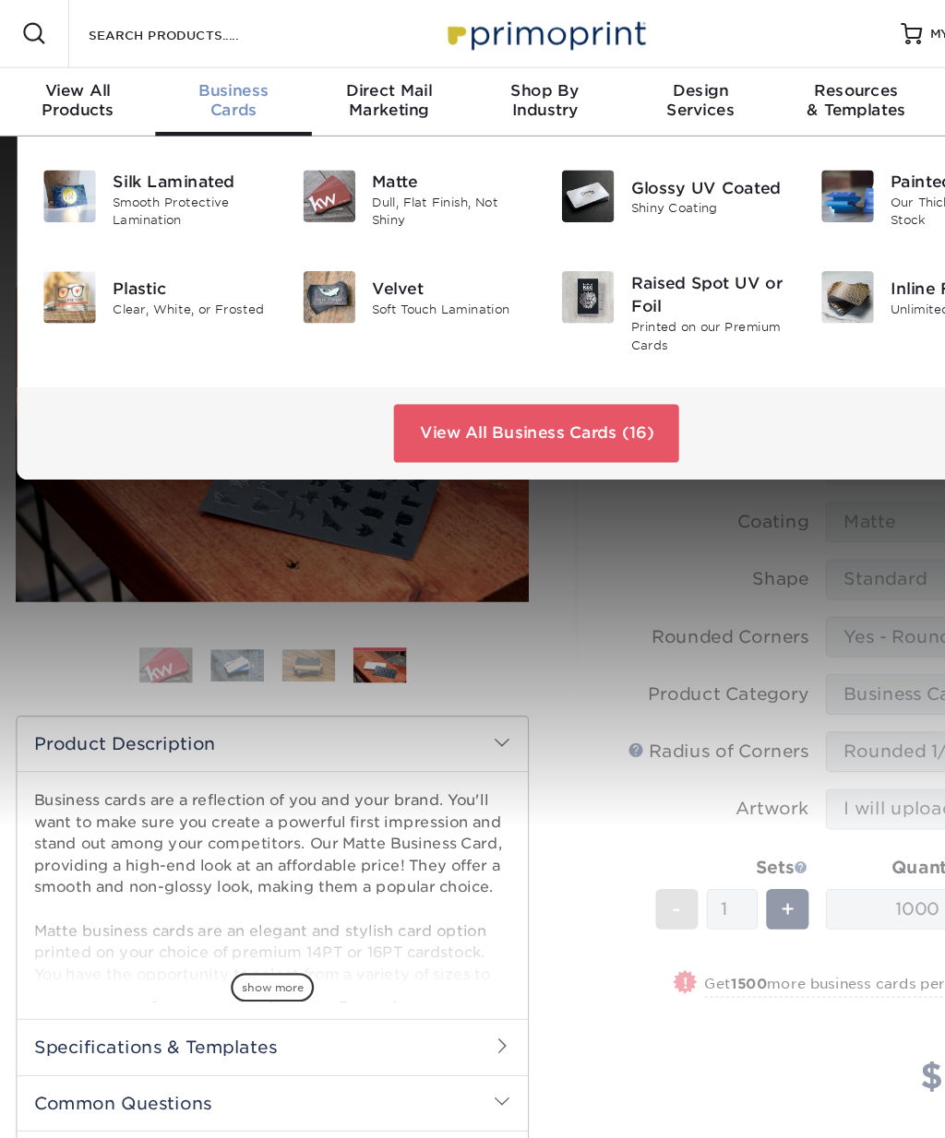
click at [521, 684] on div at bounding box center [472, 418] width 945 height 600
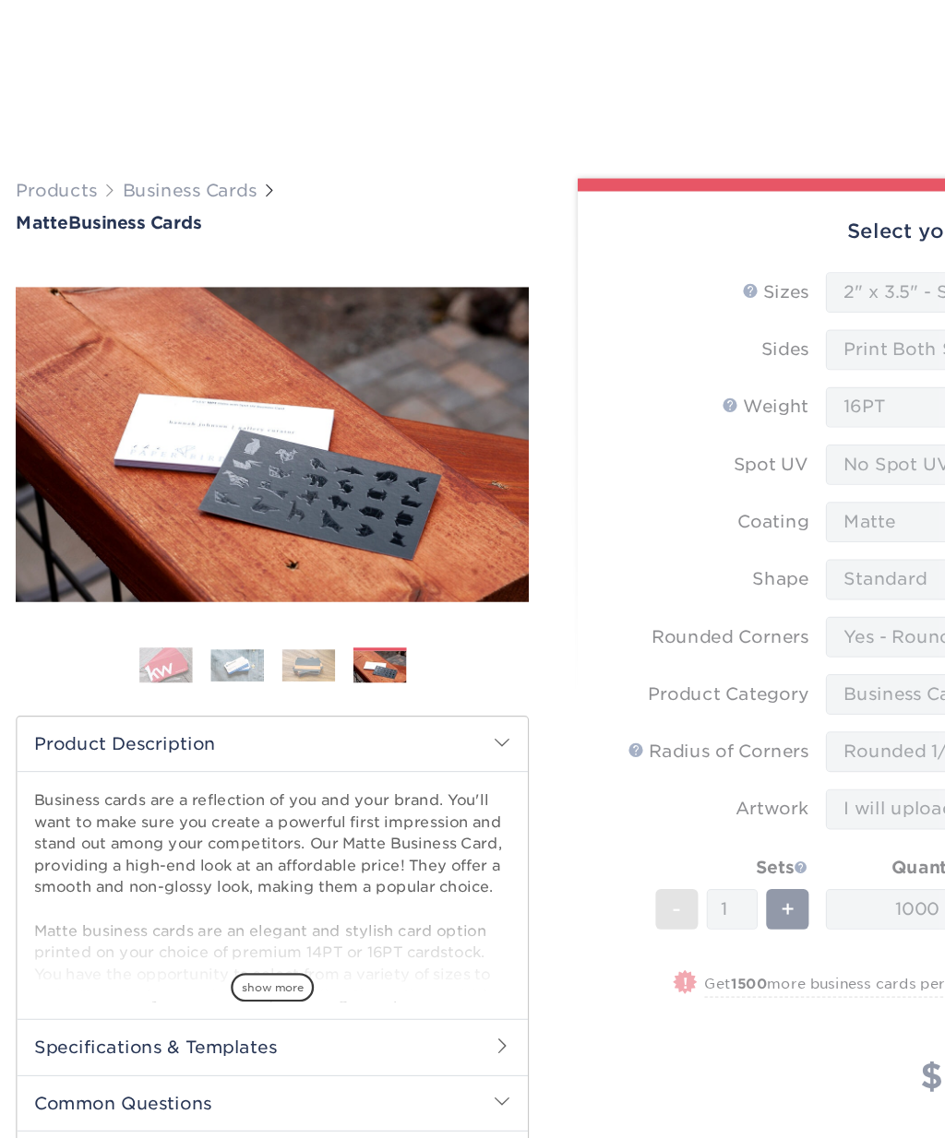
click at [262, 780] on div "show more" at bounding box center [236, 824] width 413 height 89
click at [231, 780] on div "show more" at bounding box center [236, 824] width 413 height 89
click at [238, 844] on span "show more" at bounding box center [236, 856] width 72 height 25
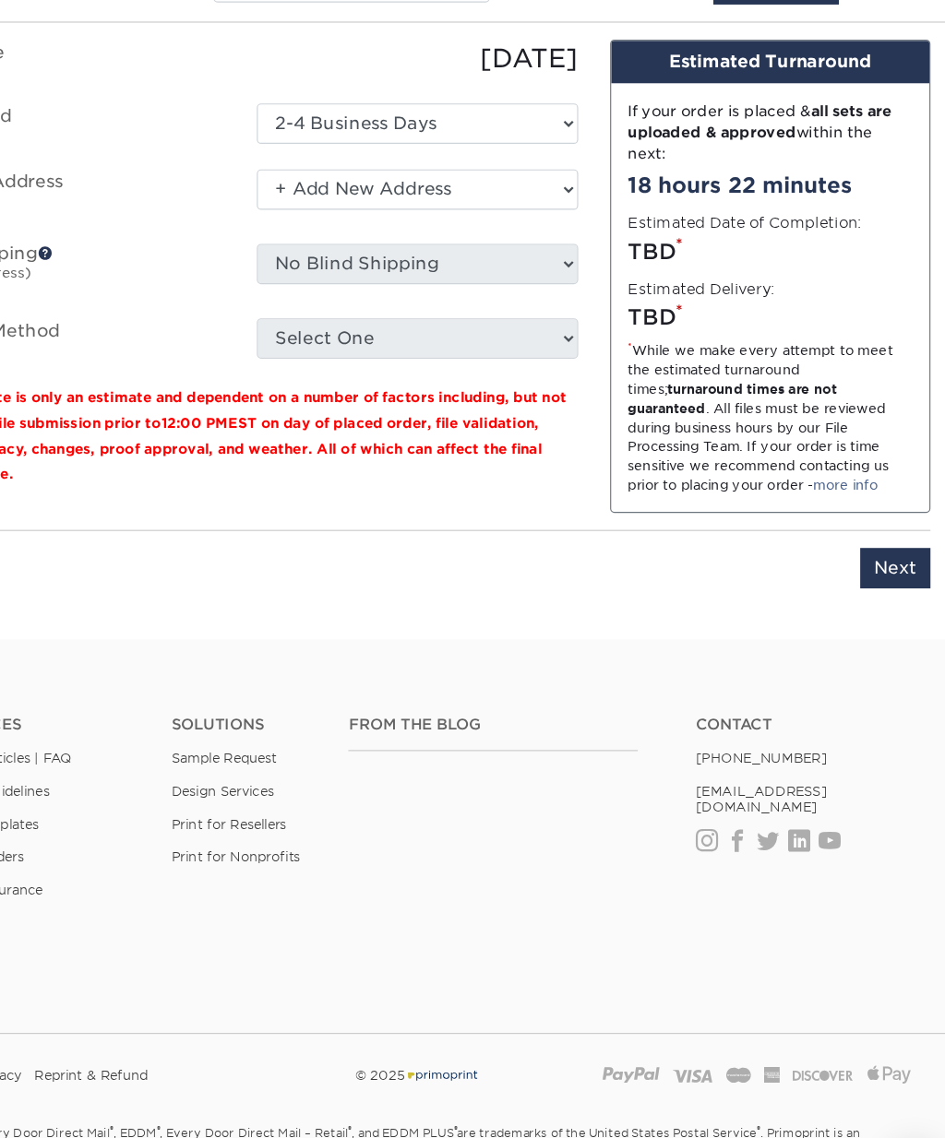
scroll to position [2041, 0]
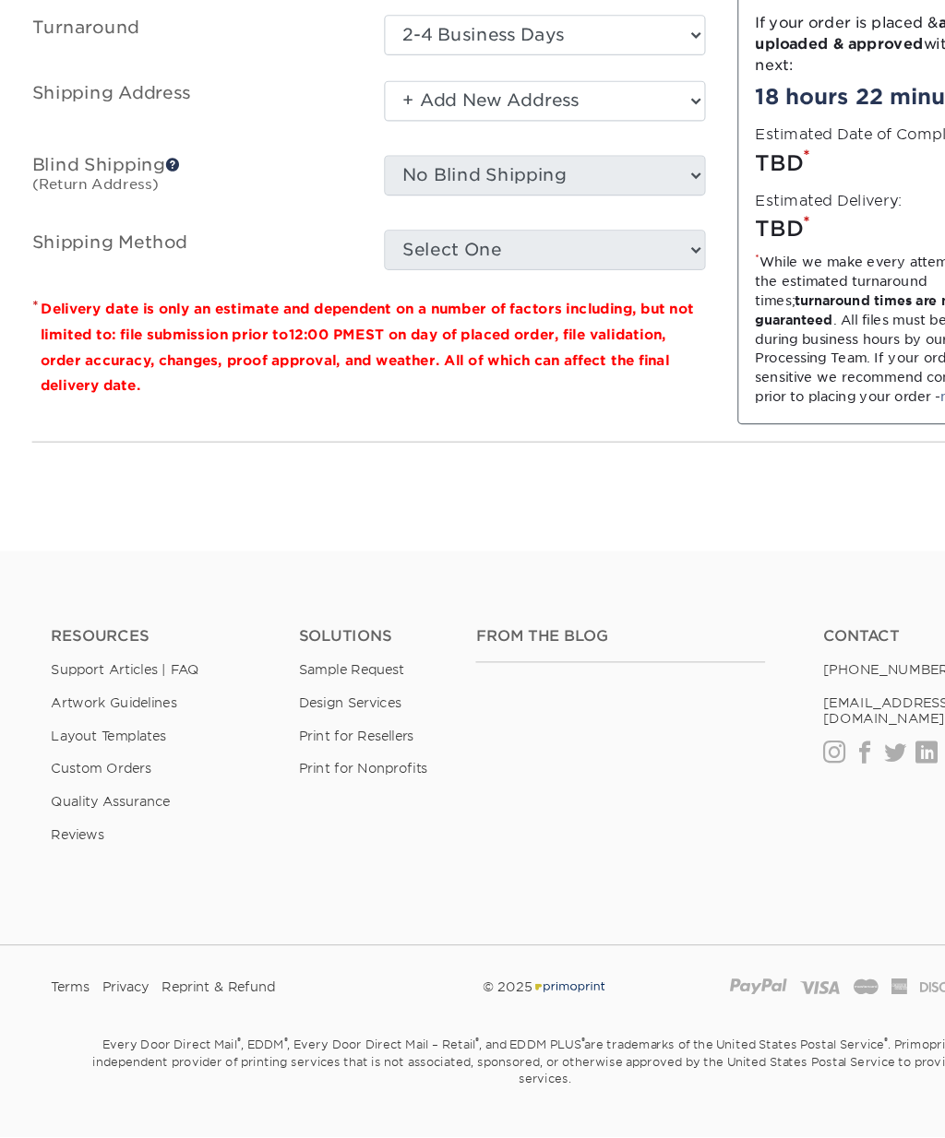
click at [139, 755] on link "Artwork Guidelines" at bounding box center [98, 762] width 109 height 14
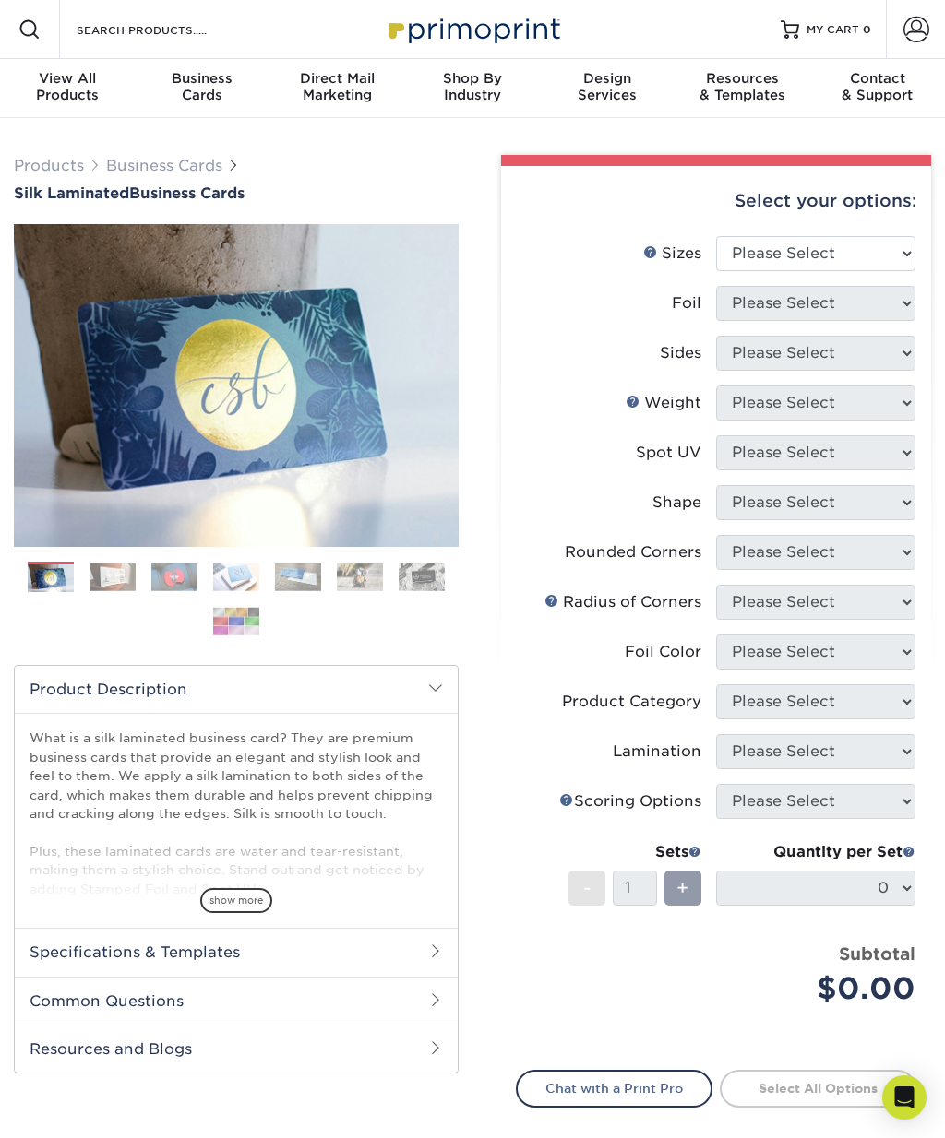
click at [112, 577] on img at bounding box center [112, 577] width 46 height 29
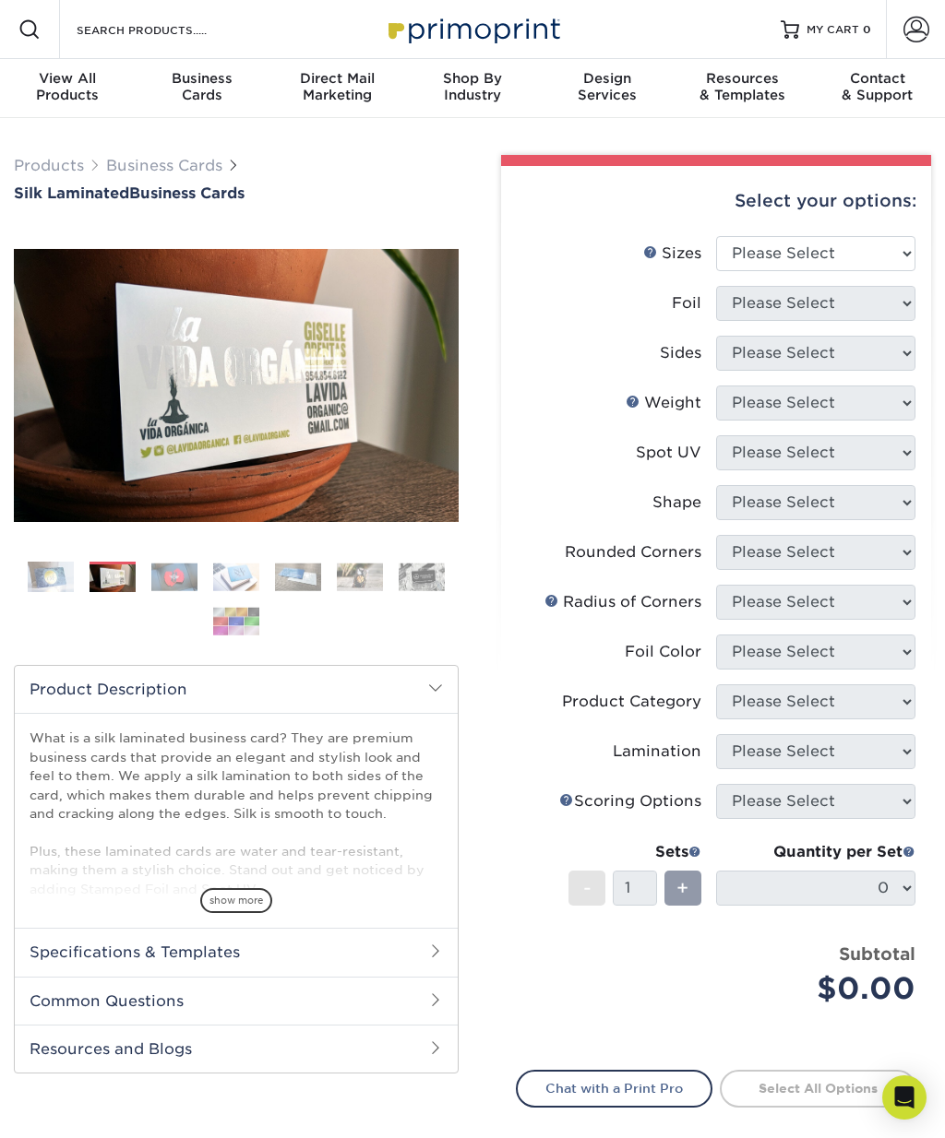
click at [232, 902] on span "show more" at bounding box center [236, 900] width 72 height 25
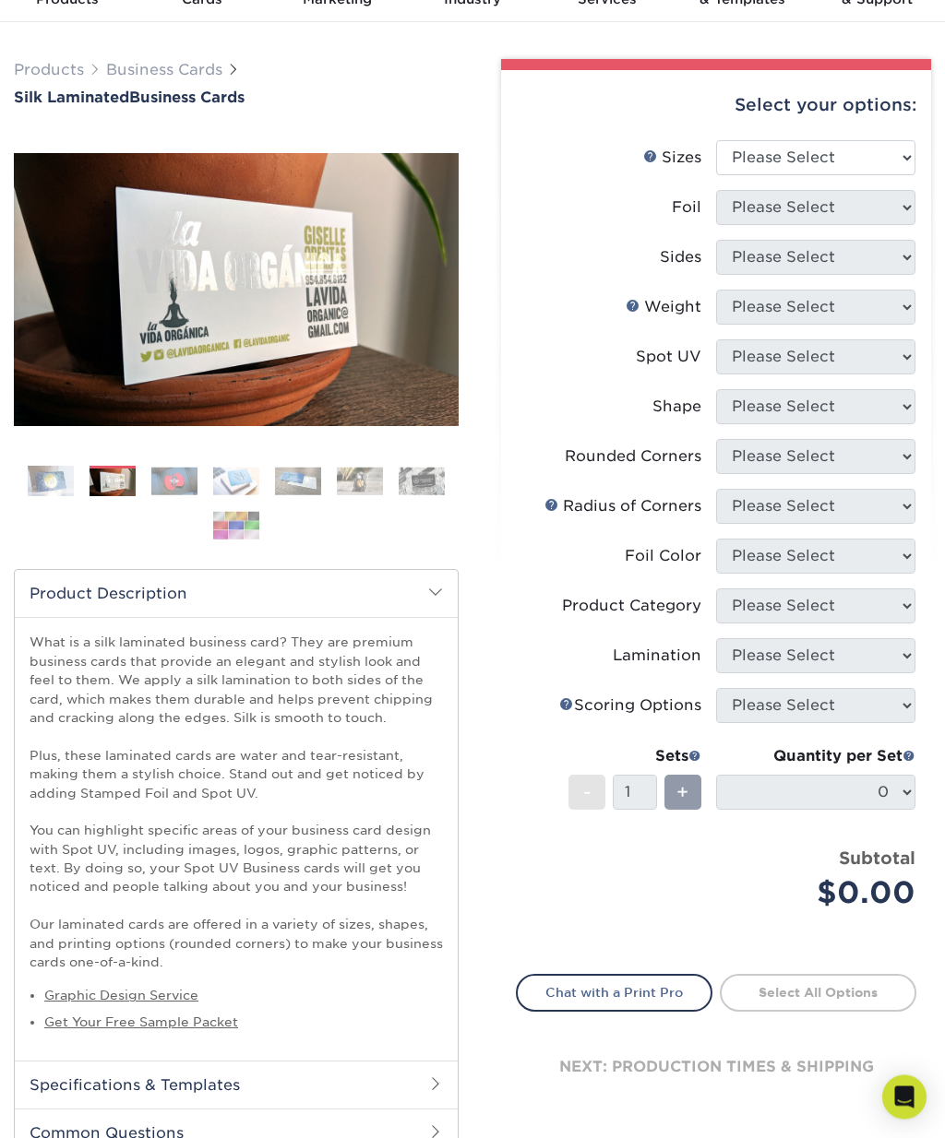
scroll to position [105, 0]
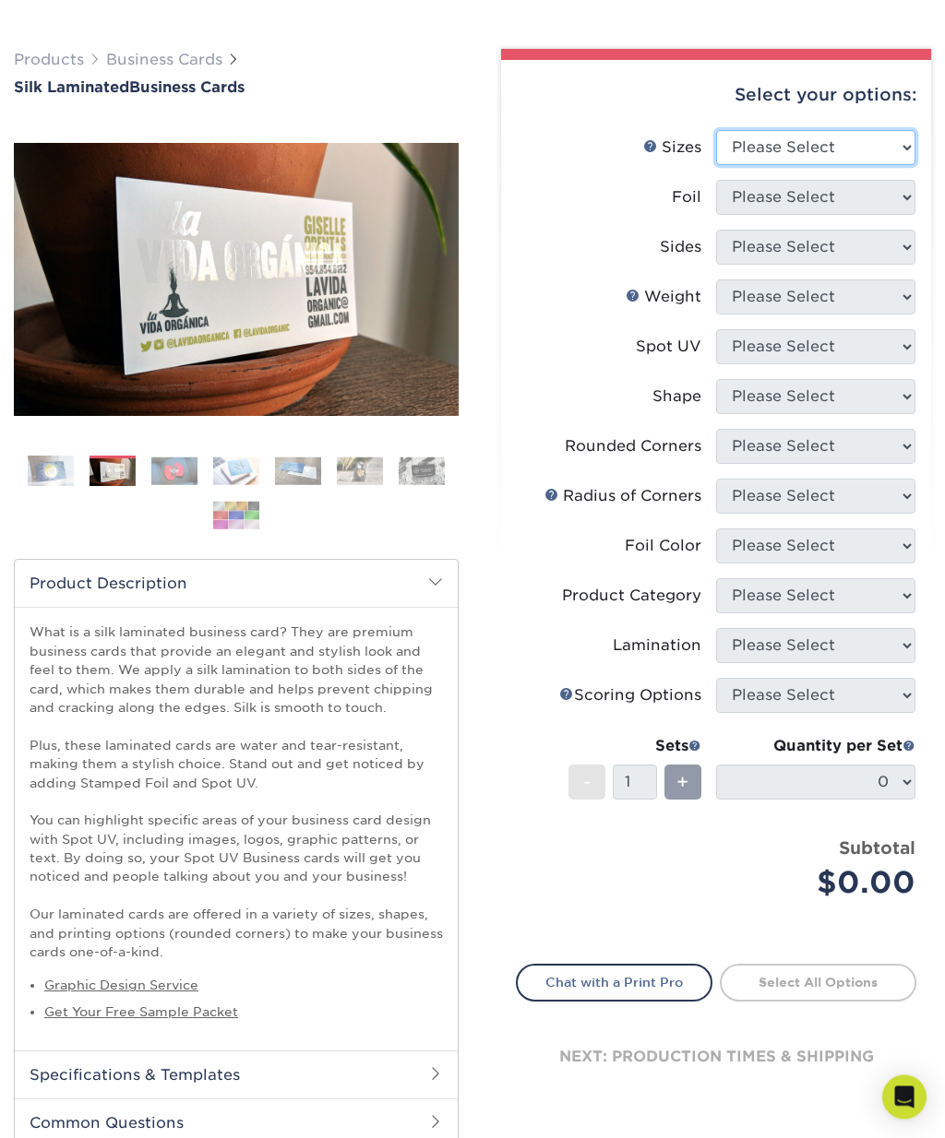
click at [887, 155] on select "Please Select 1.5" x 3.5" - Mini 1.75" x 3.5" - Mini 2" x 2" - Square 2" x 3" -…" at bounding box center [815, 148] width 199 height 35
select select "2.00x3.50"
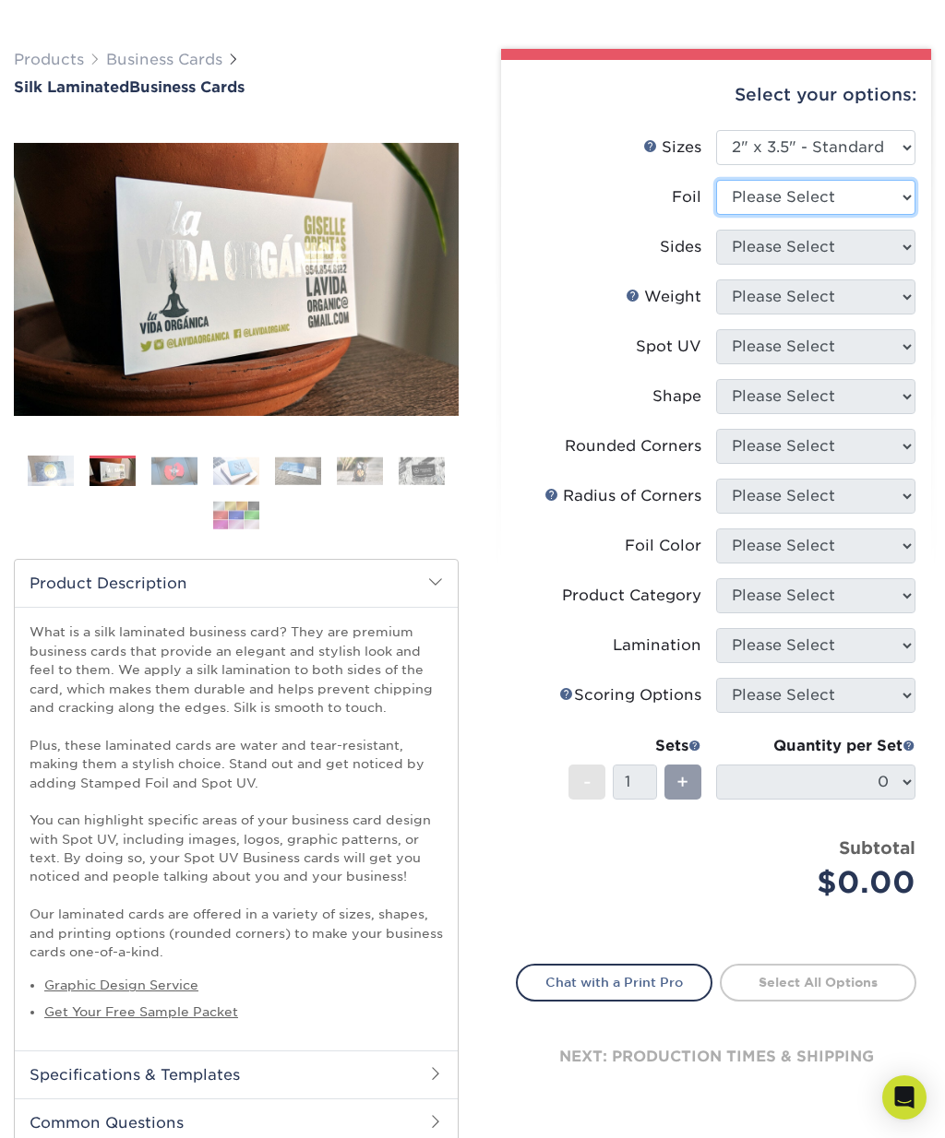
click at [884, 196] on select "Please Select Yes No" at bounding box center [815, 197] width 199 height 35
select select "0"
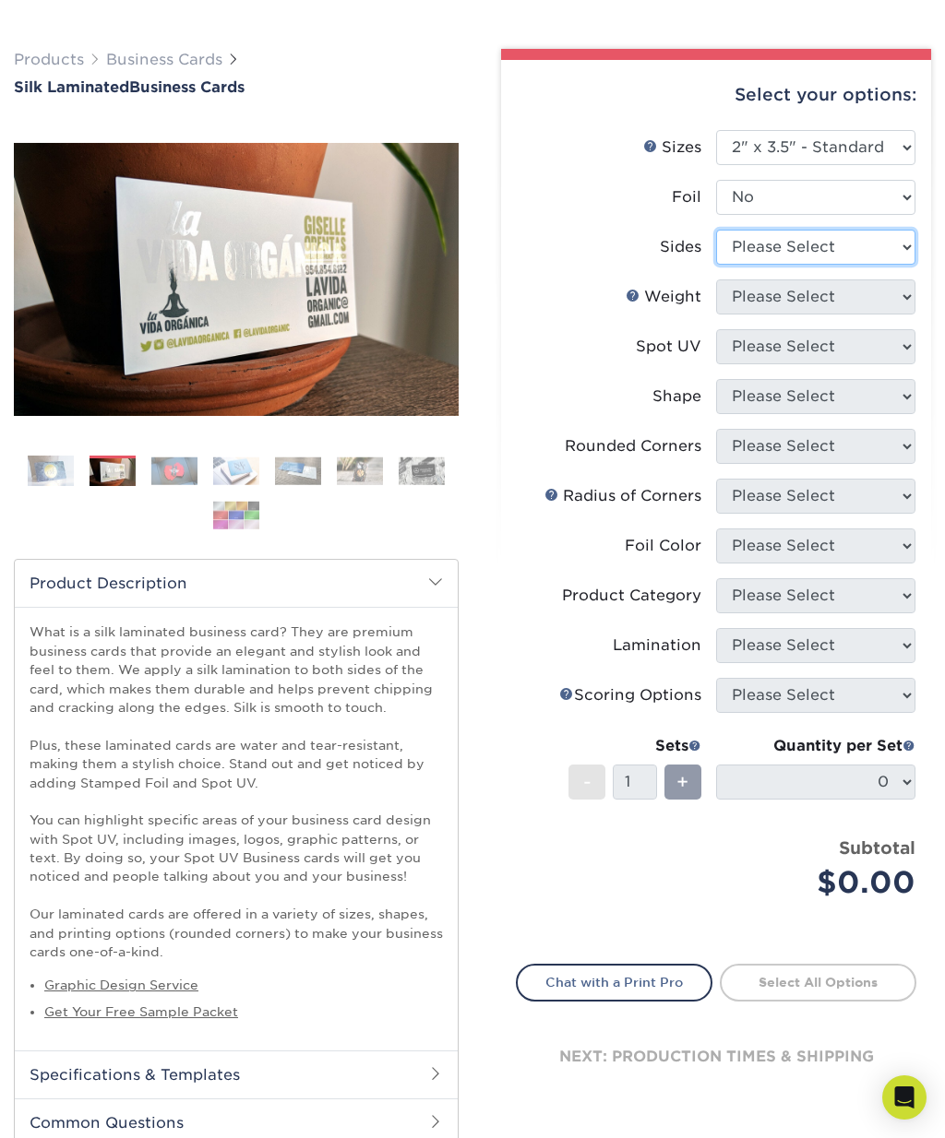
click at [910, 232] on select "Please Select Print Both Sides Print Front Only" at bounding box center [815, 247] width 199 height 35
select select "13abbda7-1d64-4f25-8bb2-c179b224825d"
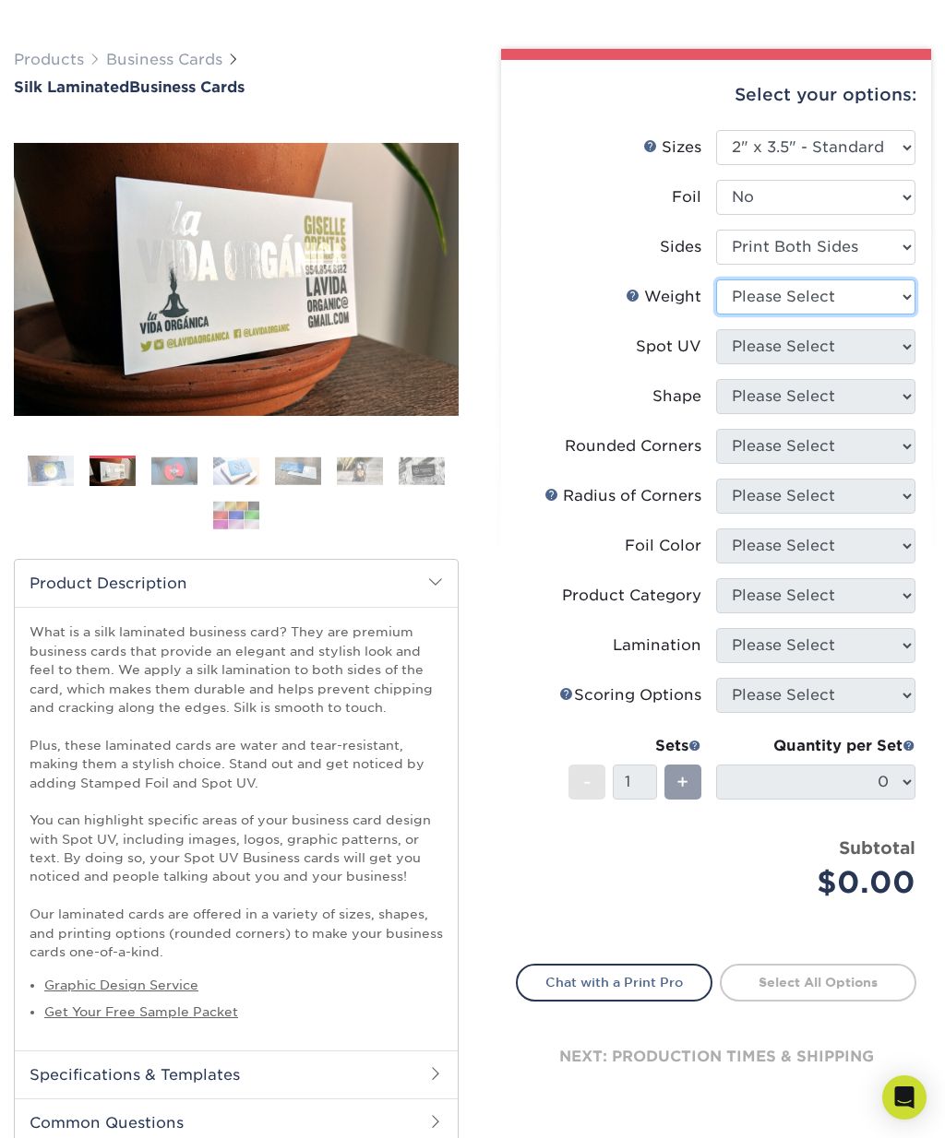
click at [889, 292] on select "Please Select 16PT" at bounding box center [815, 297] width 199 height 35
select select "16PT"
click at [900, 349] on select "Please Select No Spot UV Front and Back (Both Sides) Front Only Back Only" at bounding box center [815, 346] width 199 height 35
select select "3"
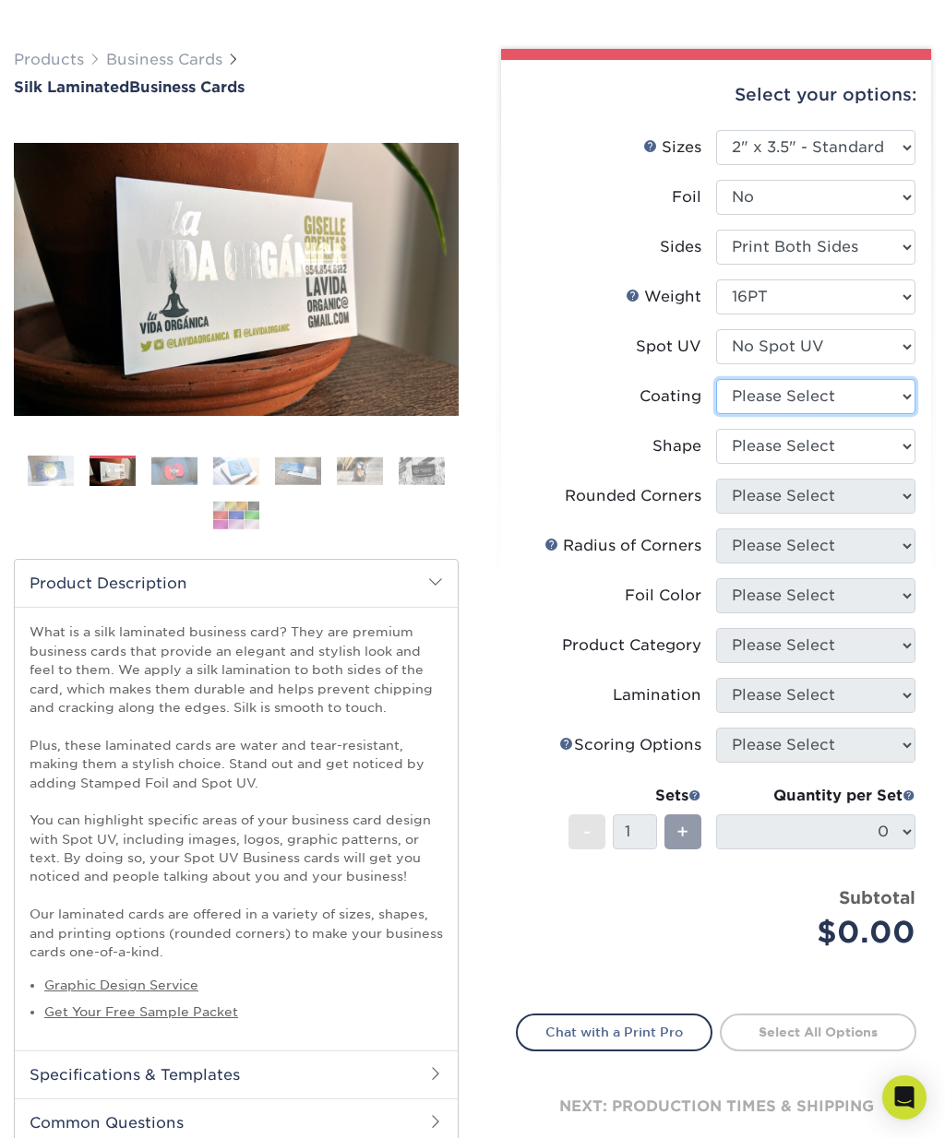
click at [886, 395] on select at bounding box center [815, 396] width 199 height 35
select select "3e7618de-abca-4bda-9f97-8b9129e913d8"
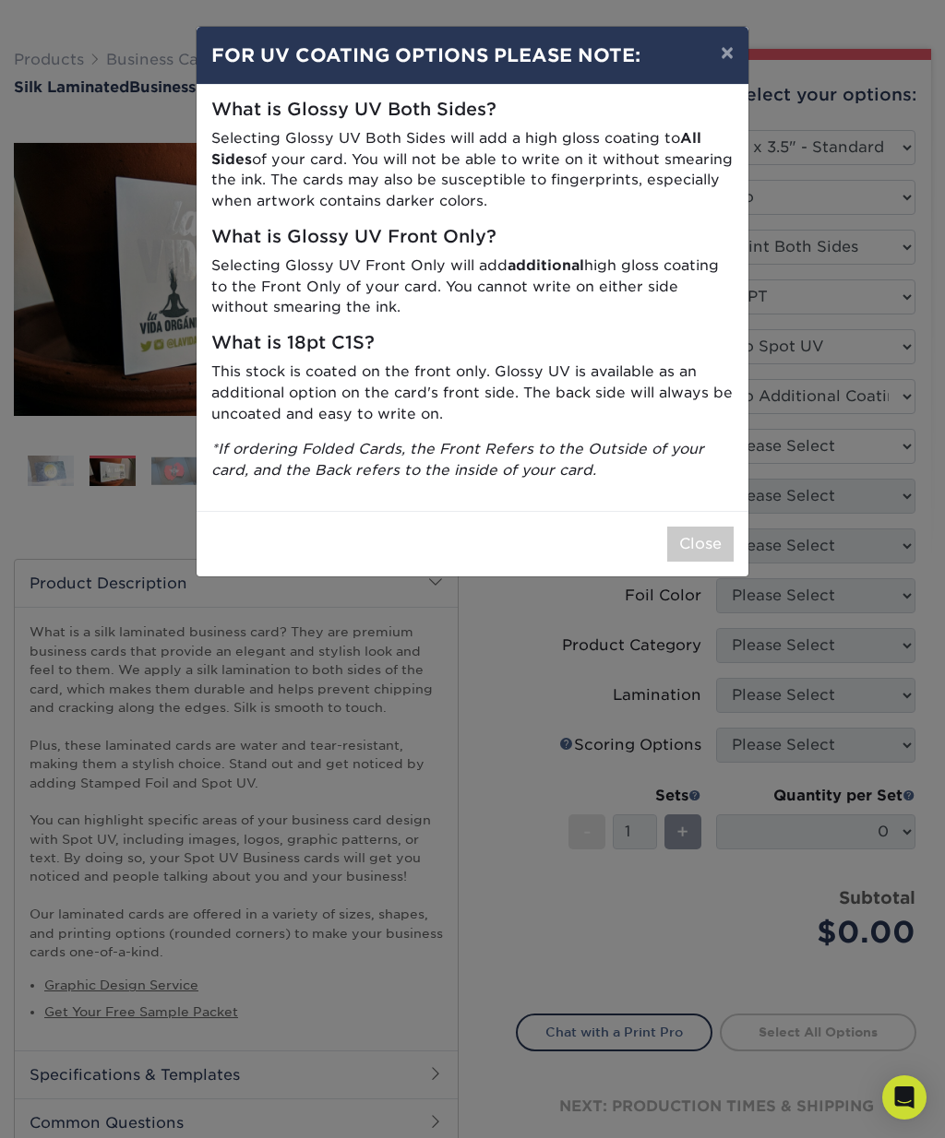
click at [722, 65] on button "×" at bounding box center [727, 53] width 42 height 52
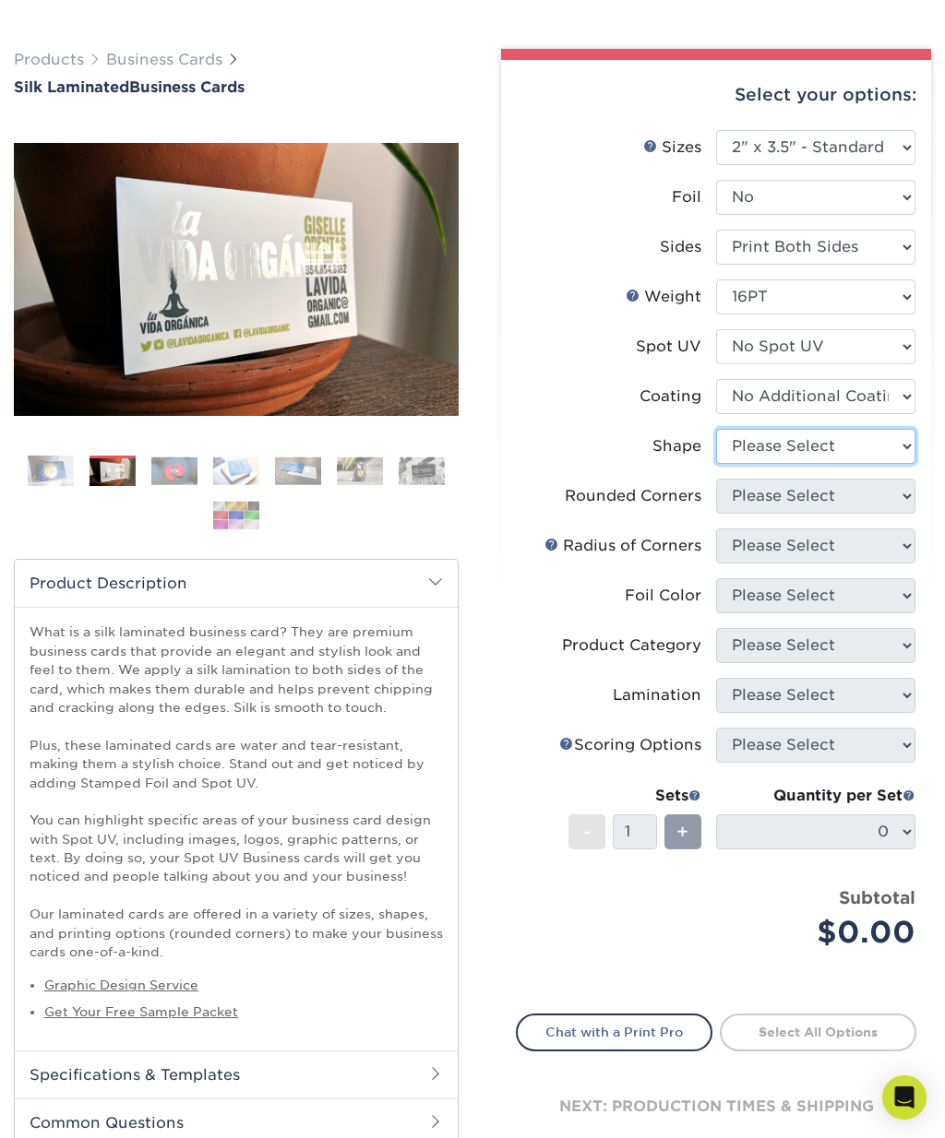
click at [893, 445] on select "Please Select Standard Oval" at bounding box center [815, 446] width 199 height 35
select select "standard"
click at [900, 494] on select "Please Select Yes - Round 2 Corners Yes - Round 4 Corners No" at bounding box center [815, 496] width 199 height 35
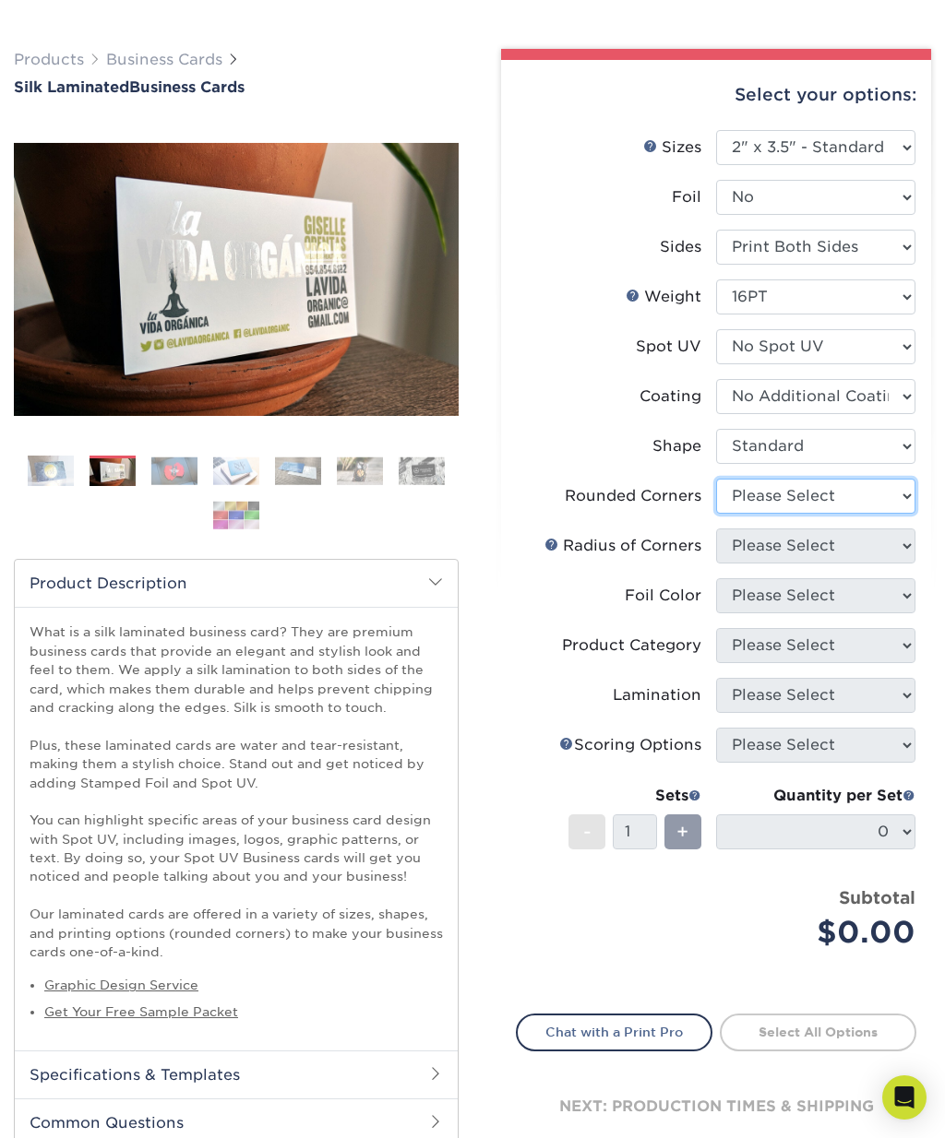
select select "7672df9e-0e0a-464d-8e1f-920c575e4da3"
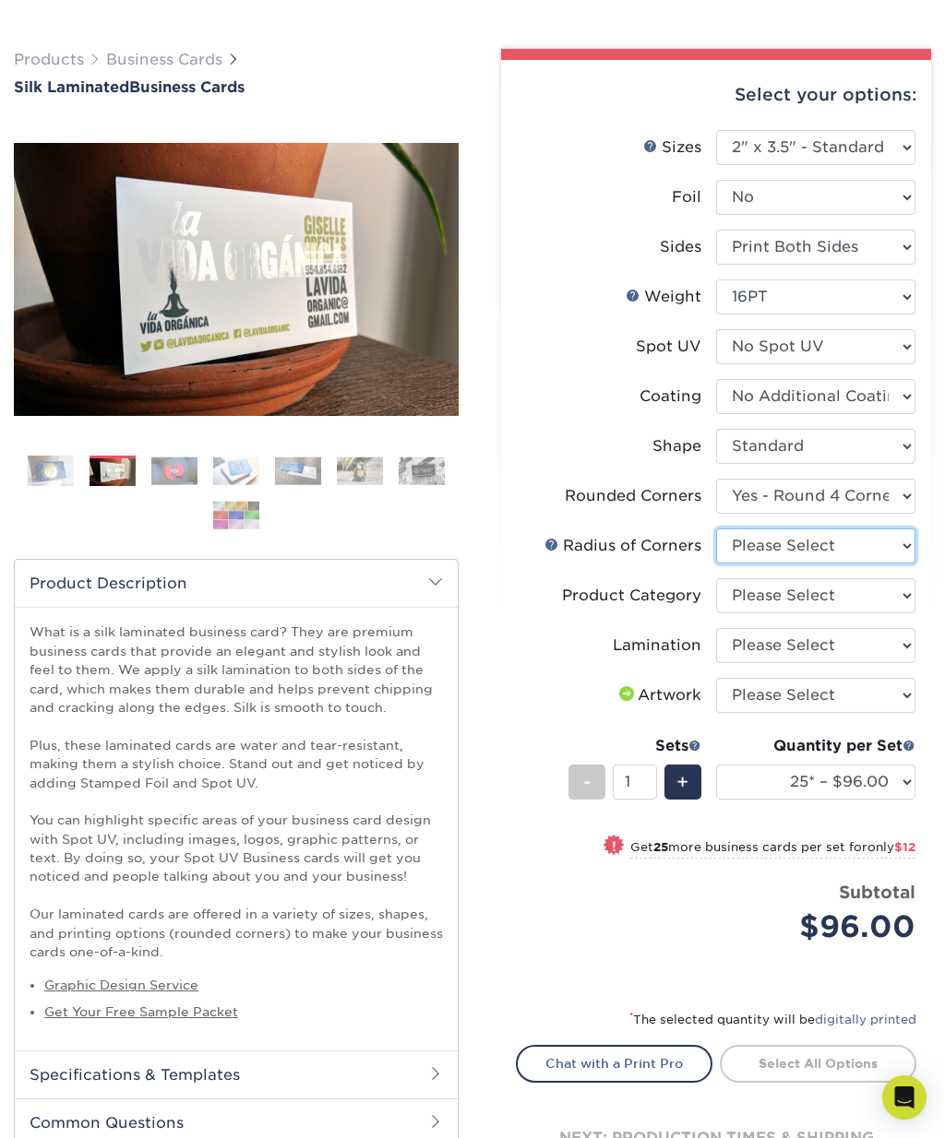
click at [896, 549] on select "Please Select Rounded 1/8" Rounded 1/4"" at bounding box center [815, 546] width 199 height 35
select select "479fbfe7-6a0c-4895-8c9a-81739b7486c9"
click at [897, 776] on select "25* – $96.00 50* – $108.00 75* – $120.00 100* – $128.00 250* – $136.00 500 – $1…" at bounding box center [815, 782] width 199 height 35
